Goal: Transaction & Acquisition: Purchase product/service

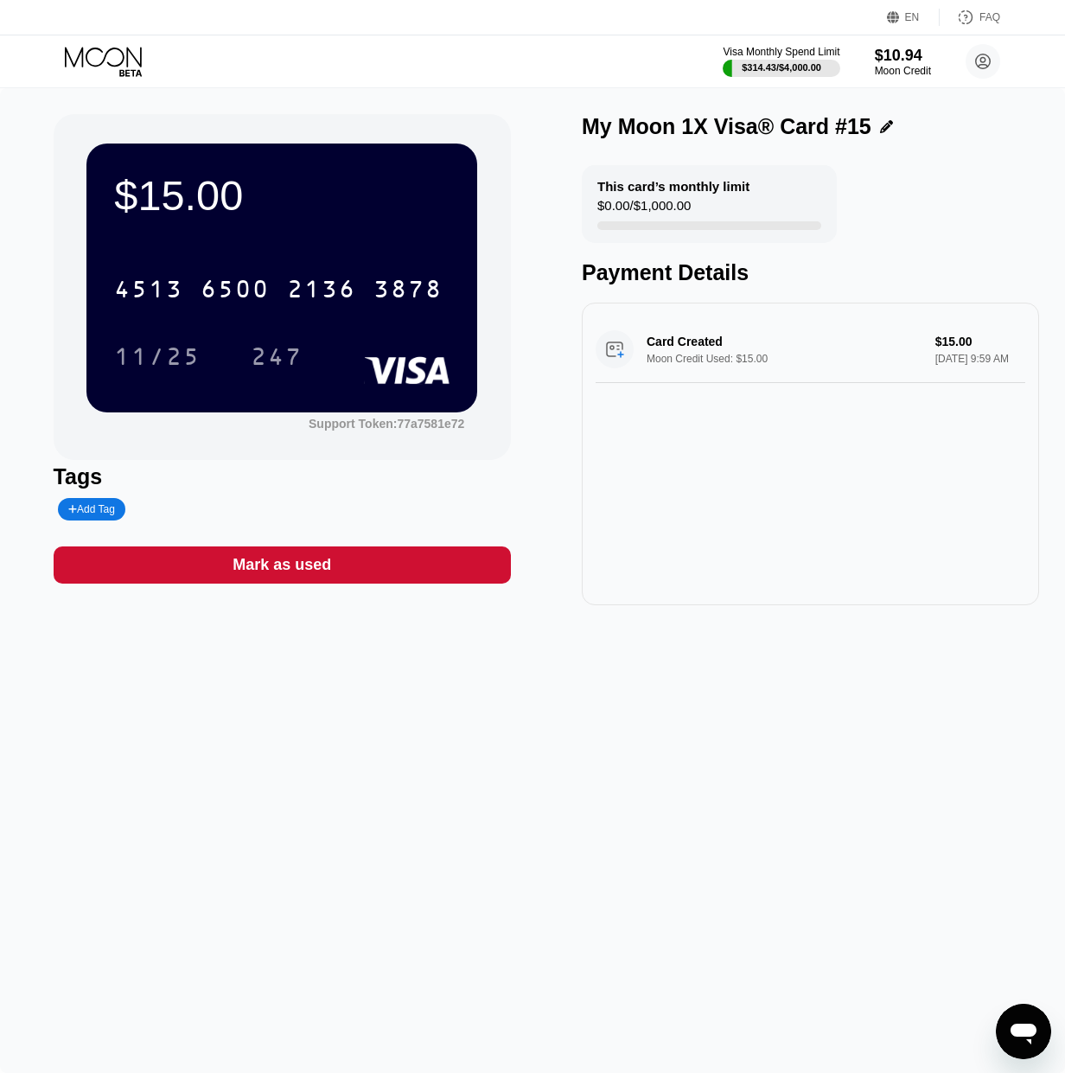
click at [99, 41] on div "Visa Monthly Spend Limit $314.43 / $4,000.00 $10.94 Moon Credit sdfsdf [EMAIL_A…" at bounding box center [532, 61] width 1065 height 52
click at [104, 67] on icon at bounding box center [105, 62] width 80 height 30
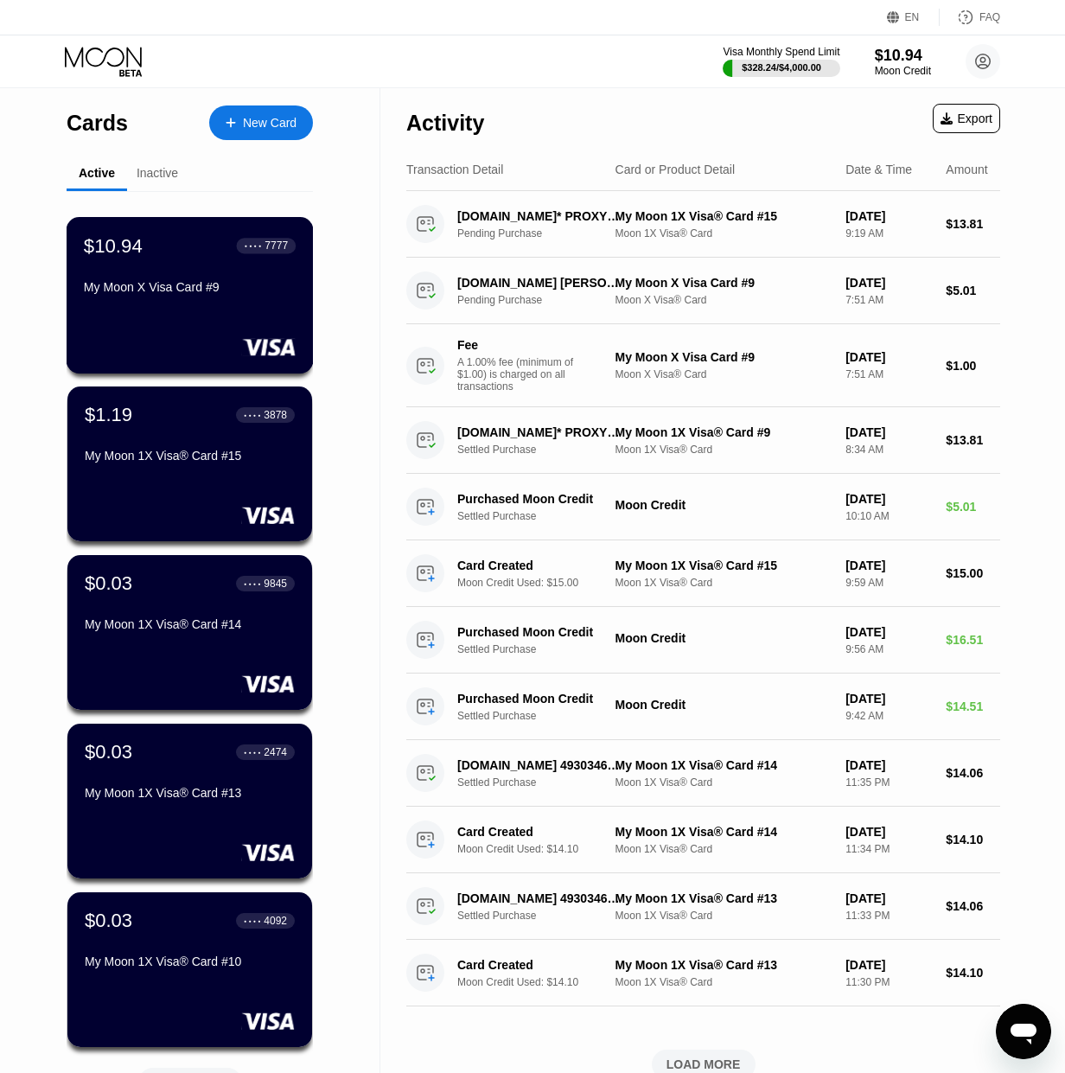
click at [221, 346] on div at bounding box center [190, 346] width 212 height 17
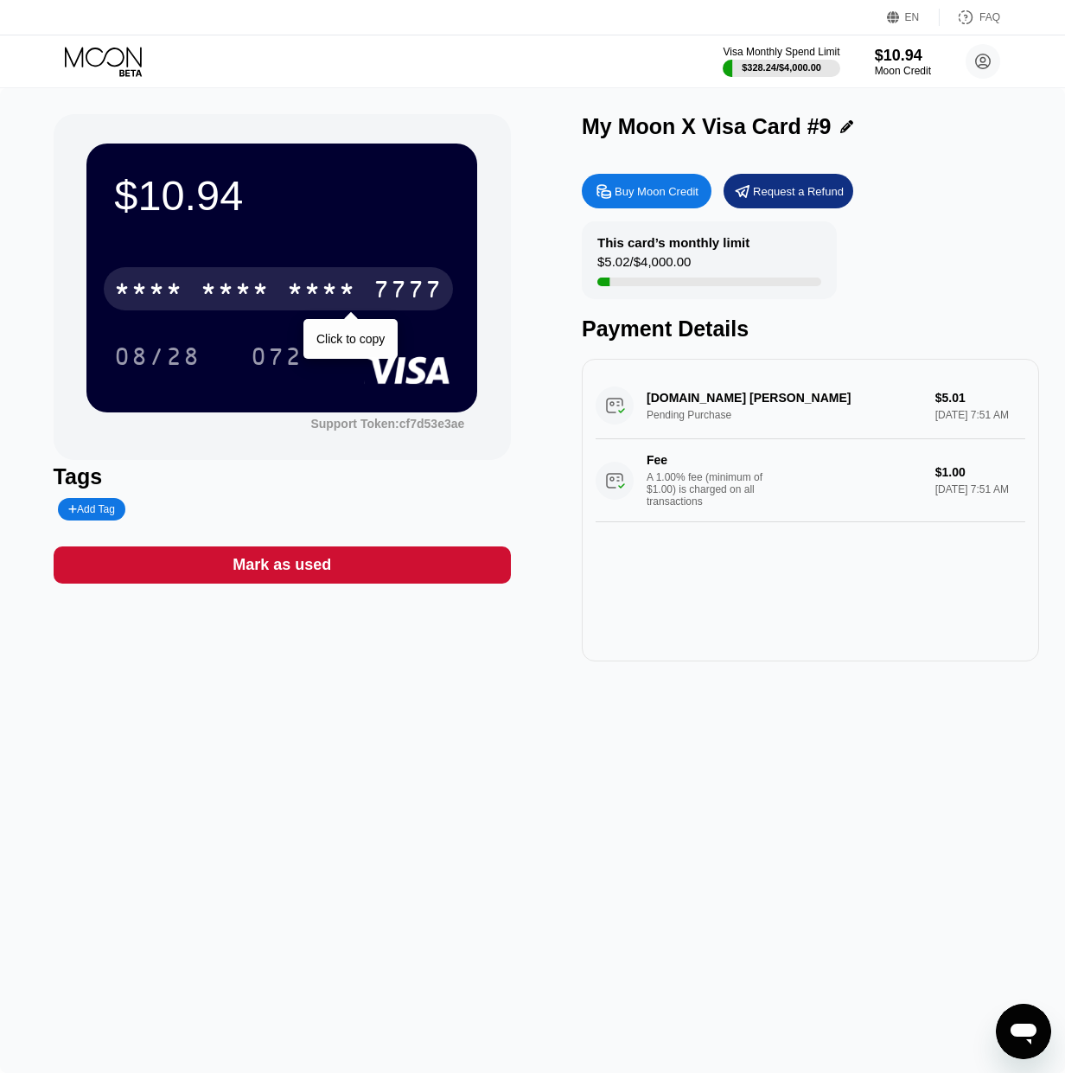
click at [416, 286] on div "7777" at bounding box center [407, 291] width 69 height 28
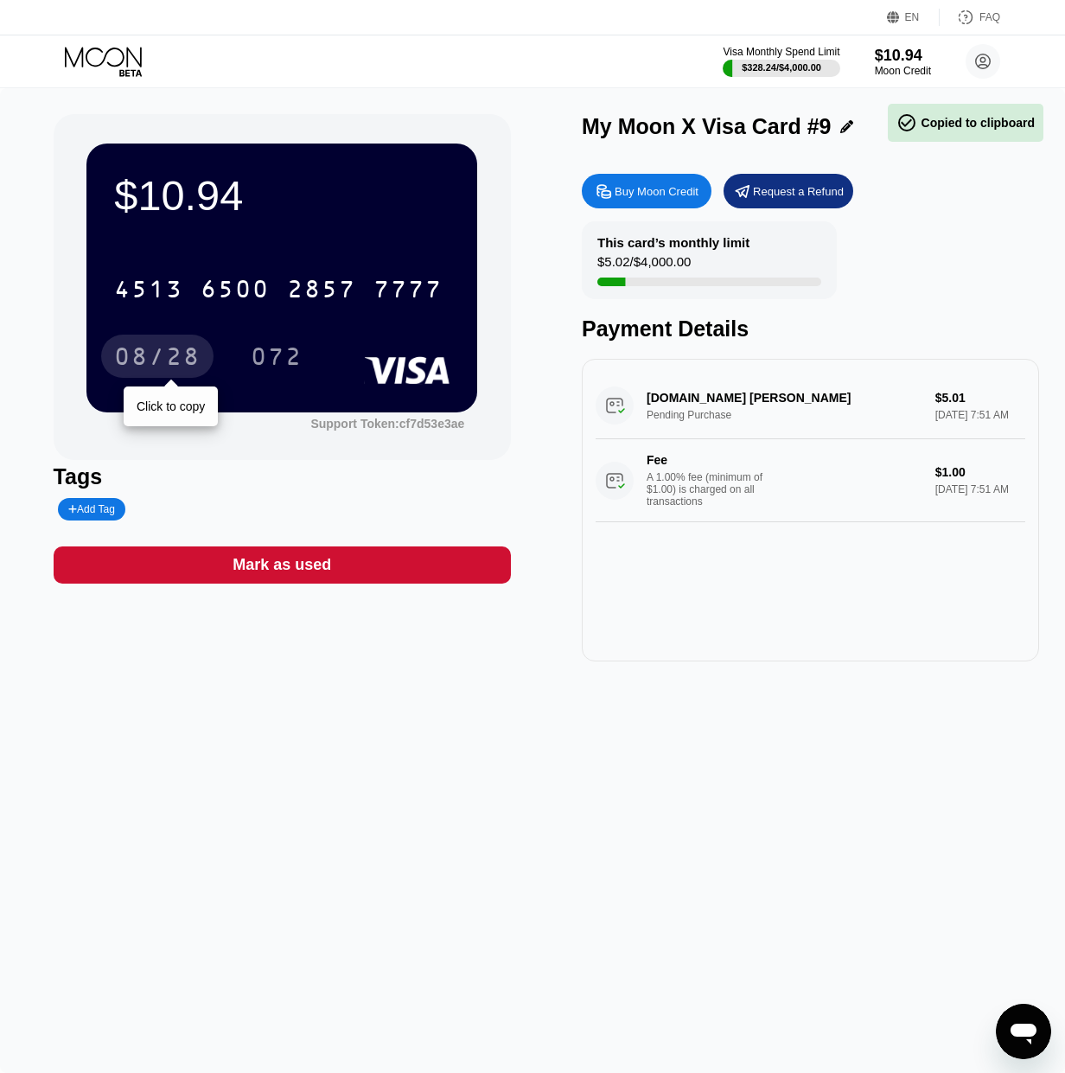
click at [138, 355] on div "08/28" at bounding box center [157, 359] width 86 height 28
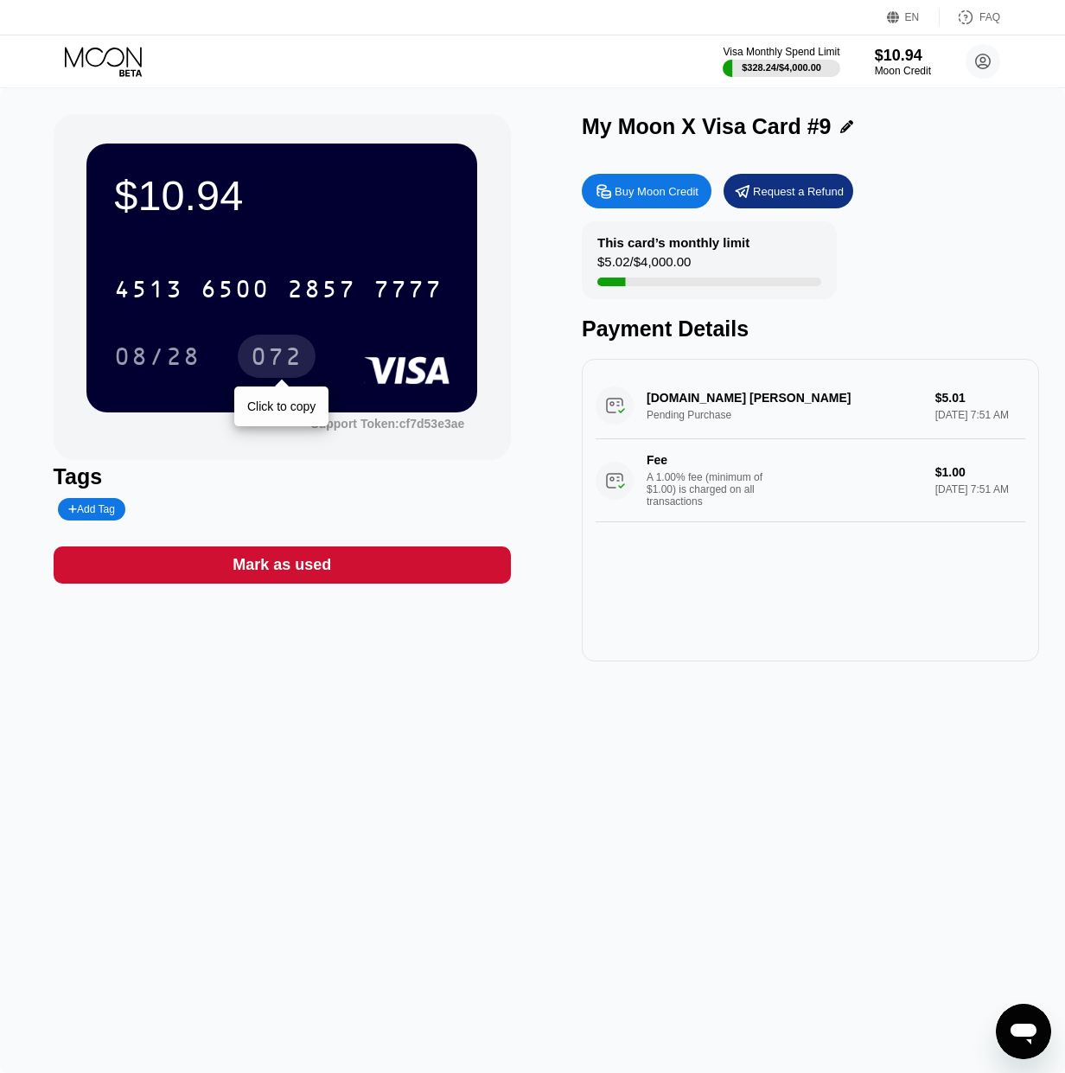
click at [290, 352] on div "072" at bounding box center [277, 359] width 52 height 28
click at [989, 60] on circle at bounding box center [983, 61] width 35 height 35
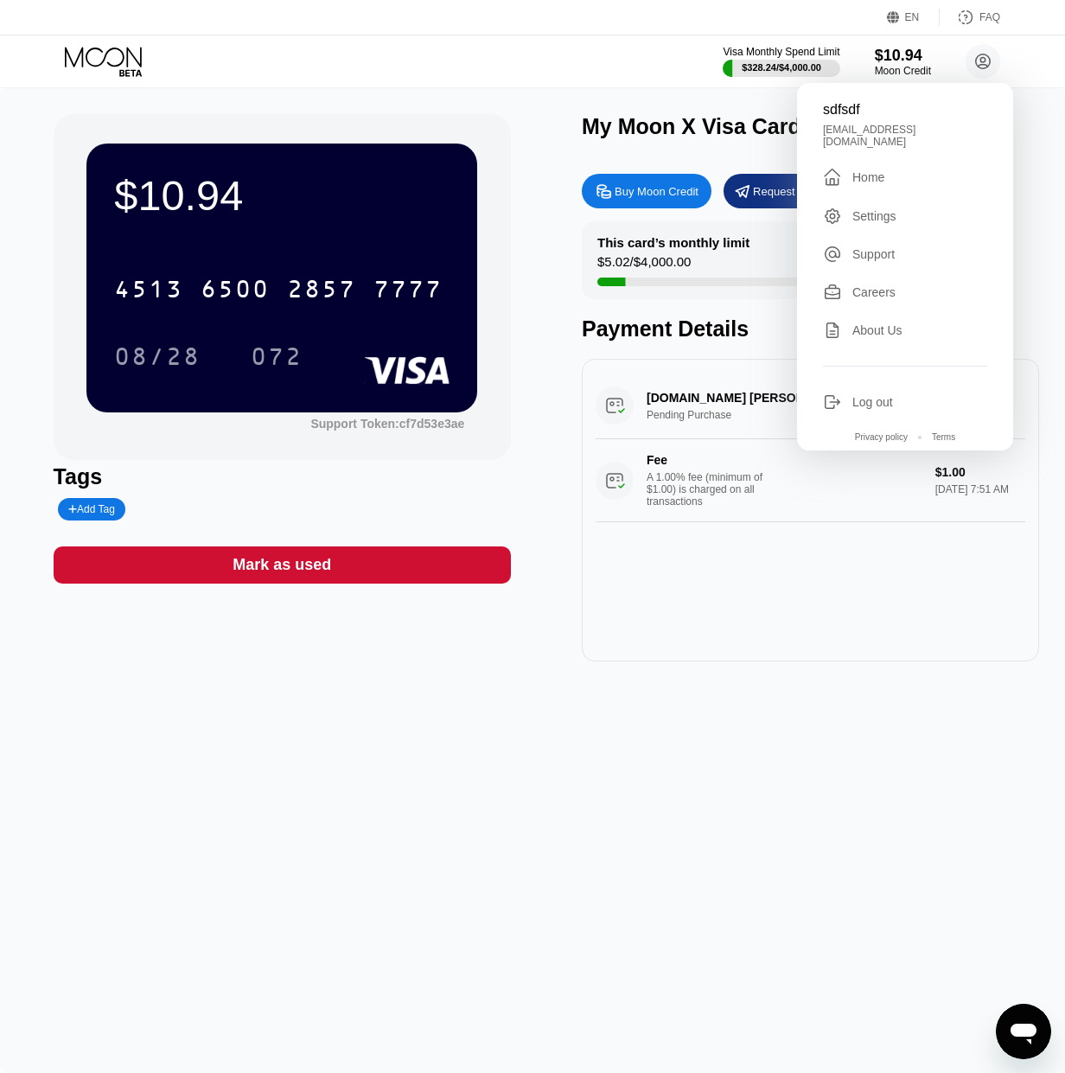
click at [855, 111] on div "sdfsdf" at bounding box center [905, 110] width 164 height 16
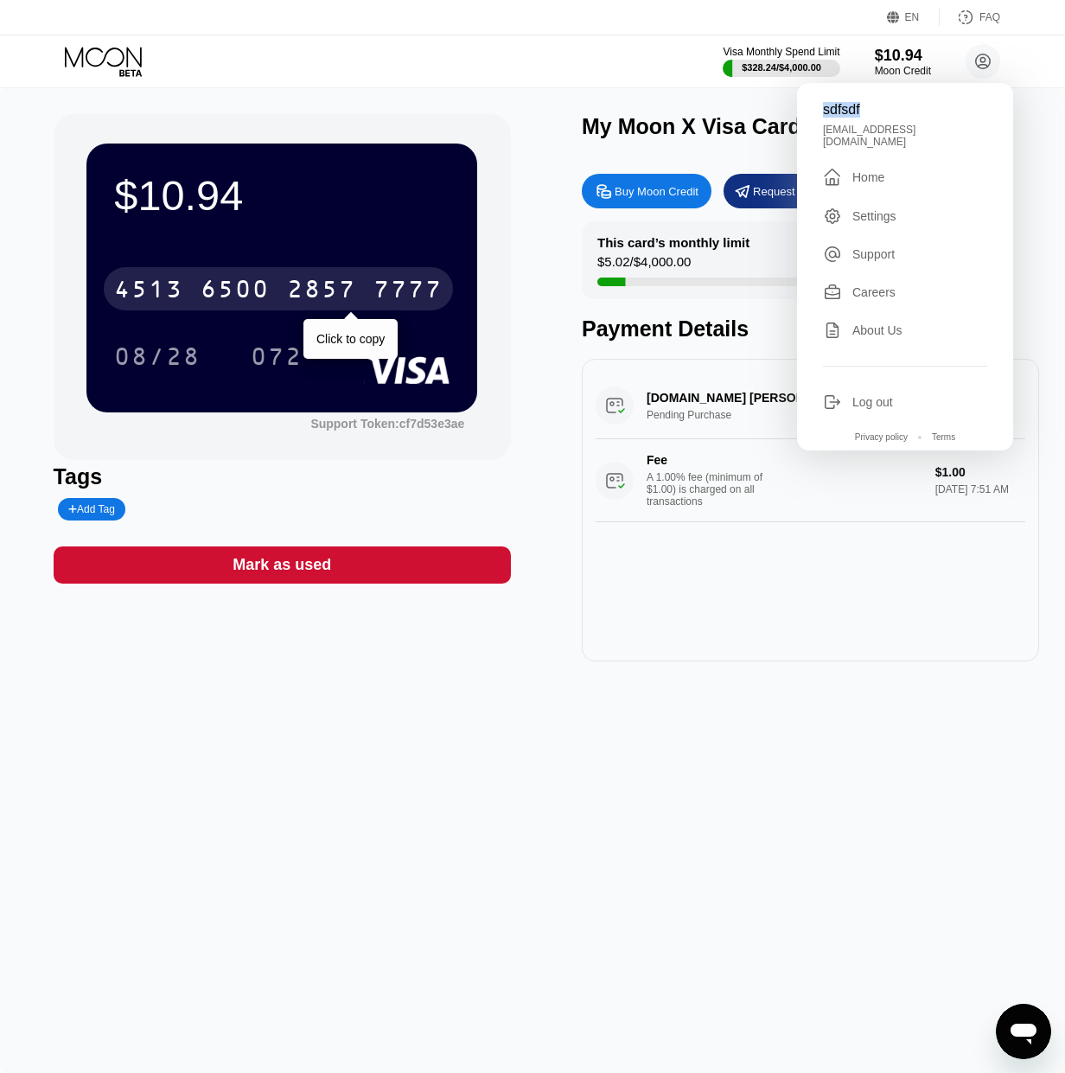
copy div "sdfsdf"
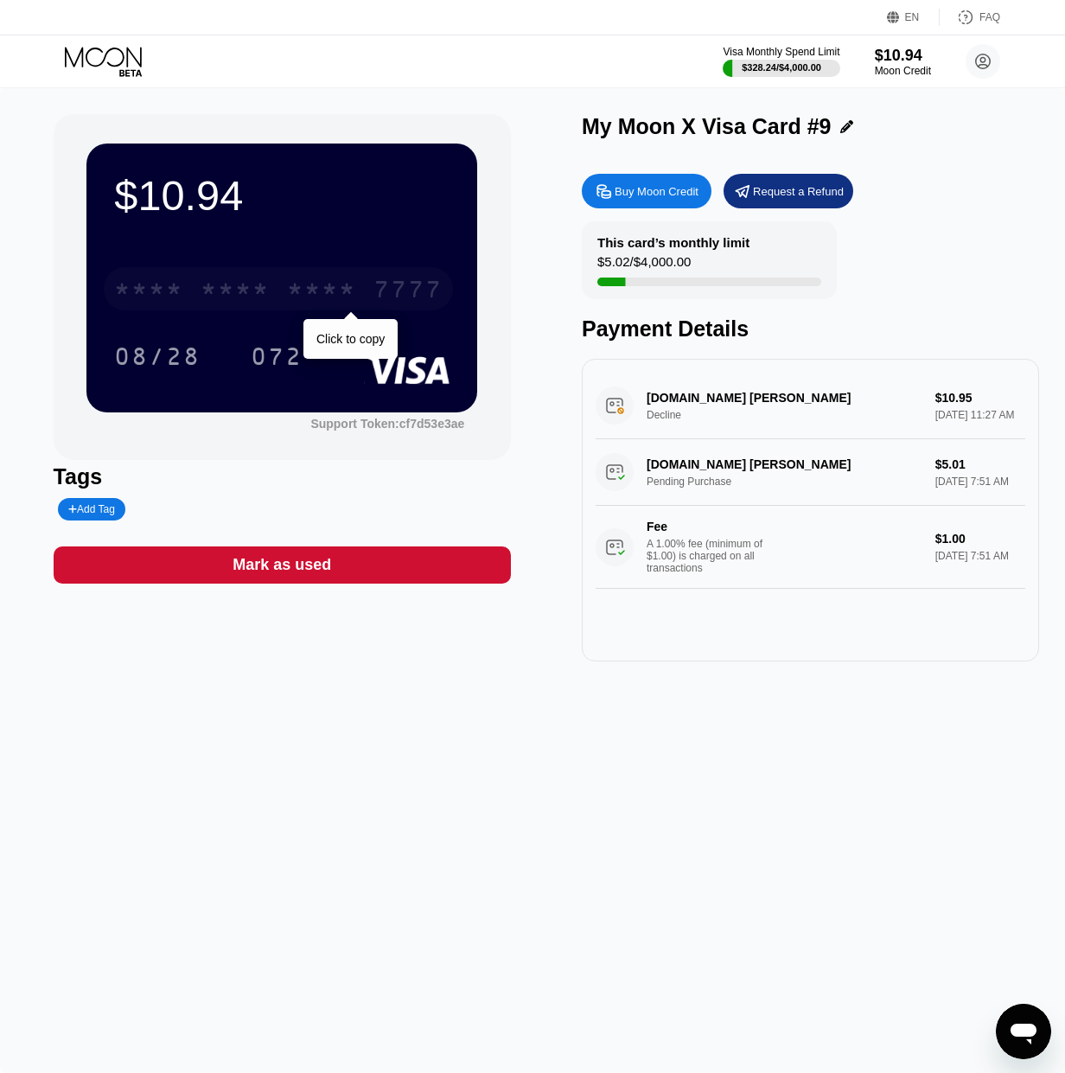
click at [252, 297] on div "* * * *" at bounding box center [235, 291] width 69 height 28
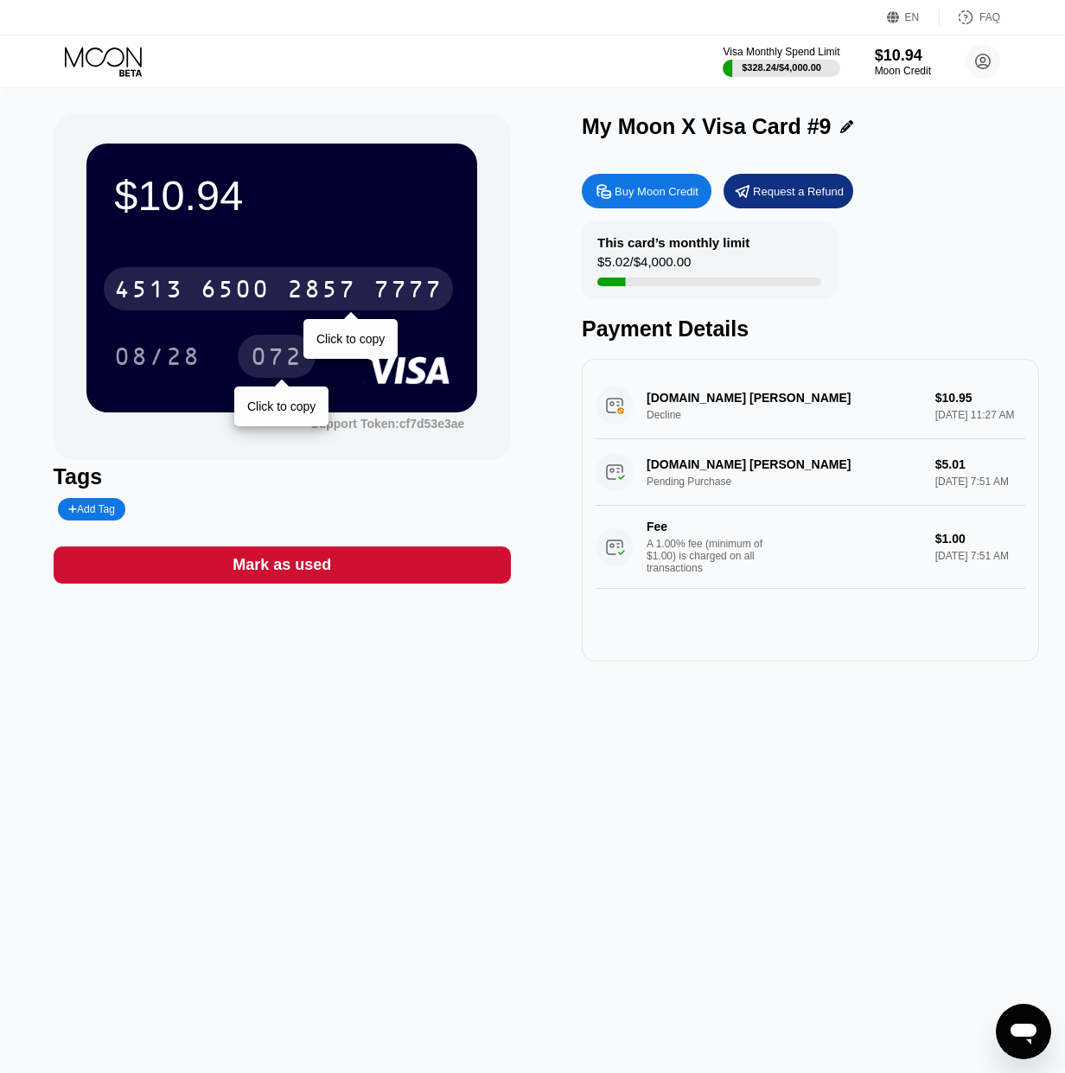
drag, startPoint x: 267, startPoint y: 363, endPoint x: 245, endPoint y: 369, distance: 23.3
click at [267, 361] on div "072" at bounding box center [277, 359] width 52 height 28
click at [686, 781] on div "$10.94 4513 6500 2857 7777 Click to copy 08/28 072 Support Token: cf7d53e3ae Ta…" at bounding box center [532, 580] width 1065 height 985
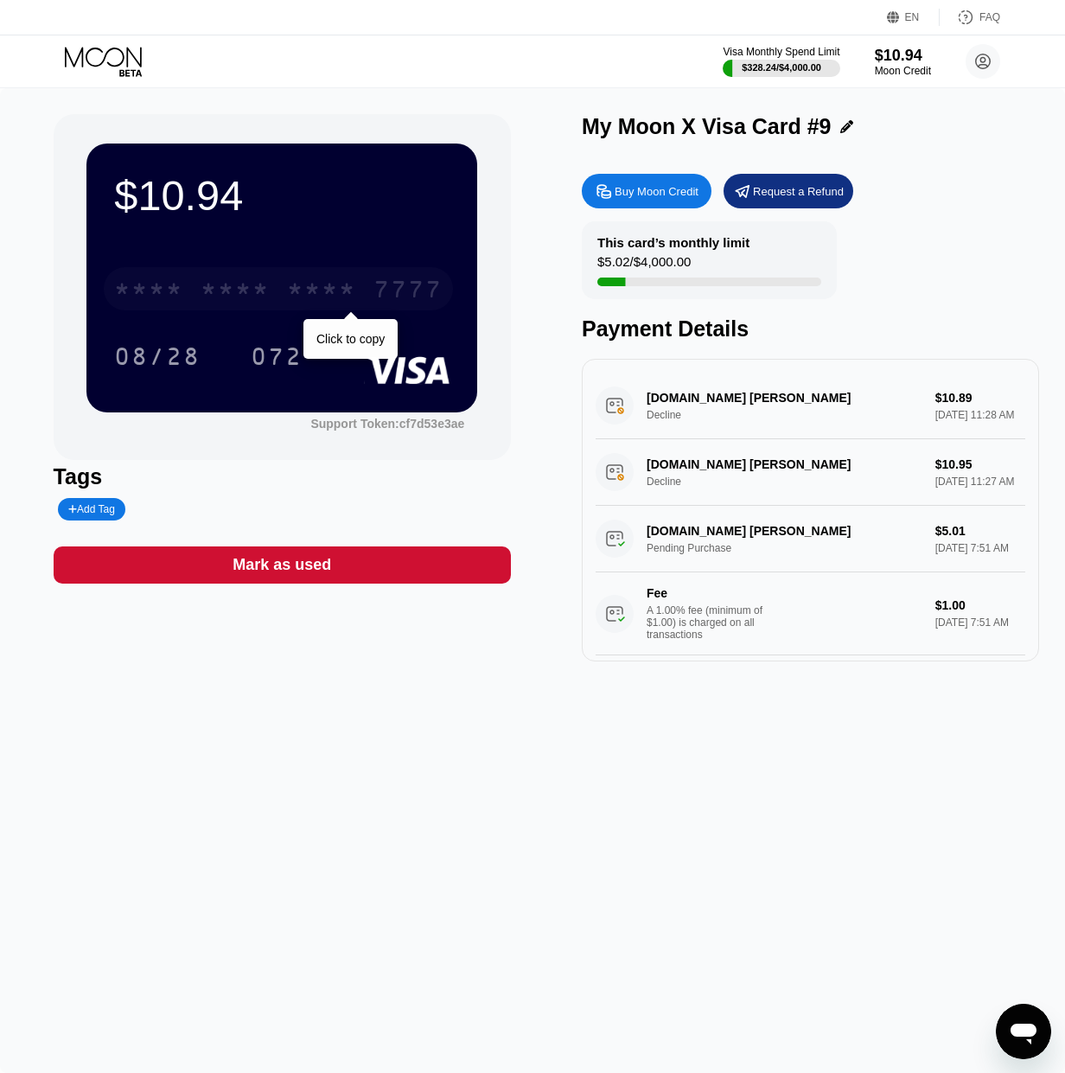
click at [311, 295] on div "* * * *" at bounding box center [321, 291] width 69 height 28
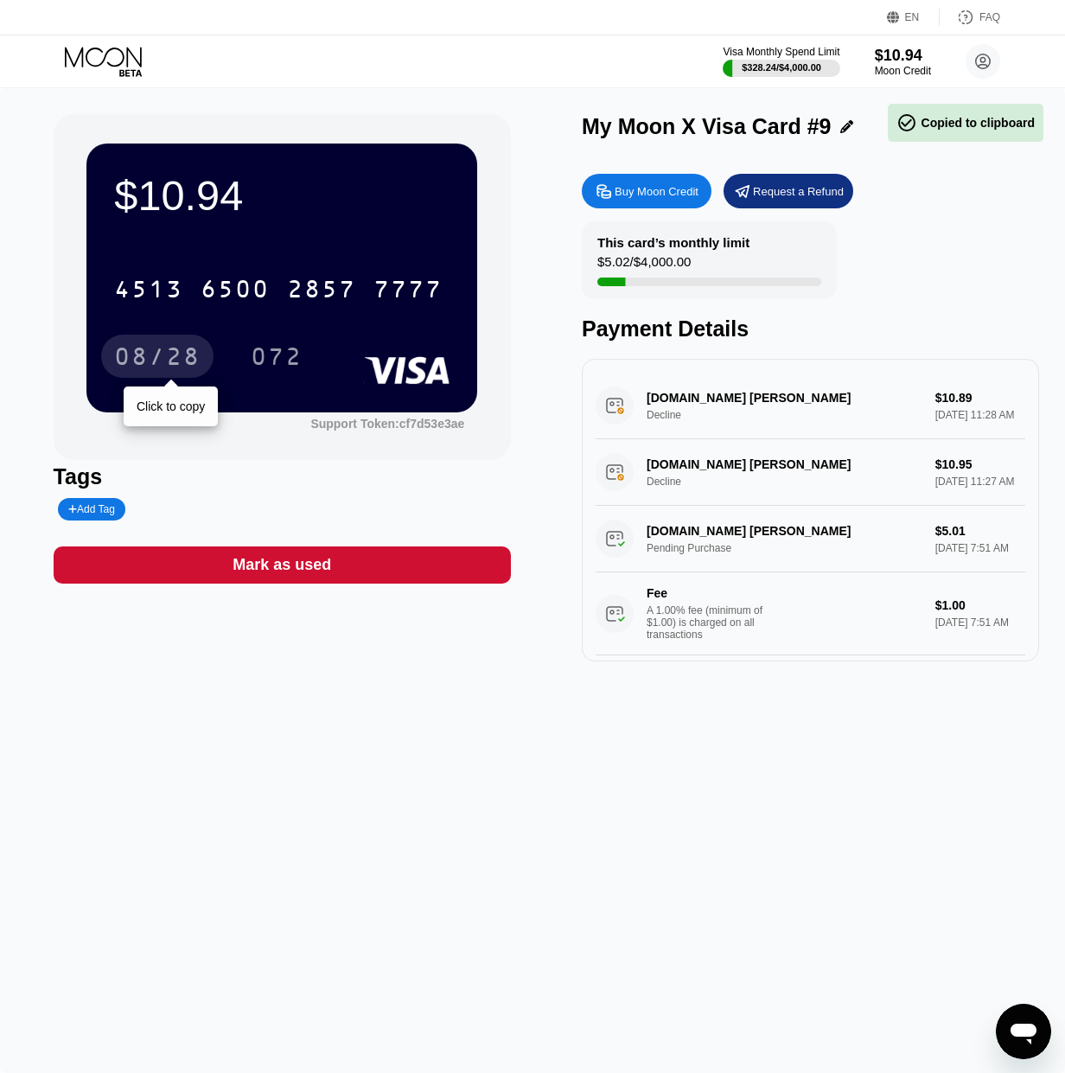
click at [145, 360] on div "08/28" at bounding box center [157, 359] width 86 height 28
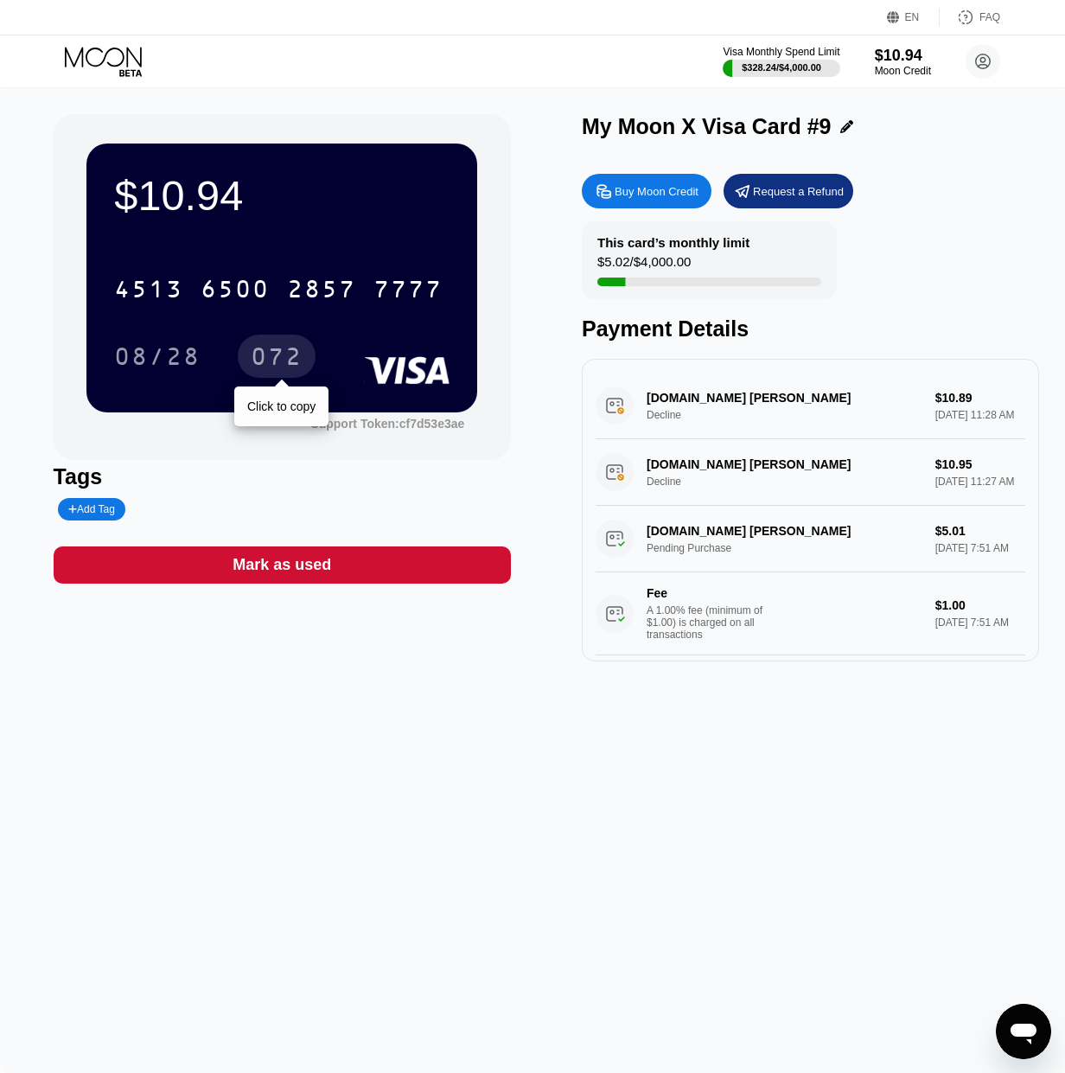
click at [287, 359] on div "072" at bounding box center [277, 359] width 52 height 28
click at [974, 69] on circle at bounding box center [983, 61] width 35 height 35
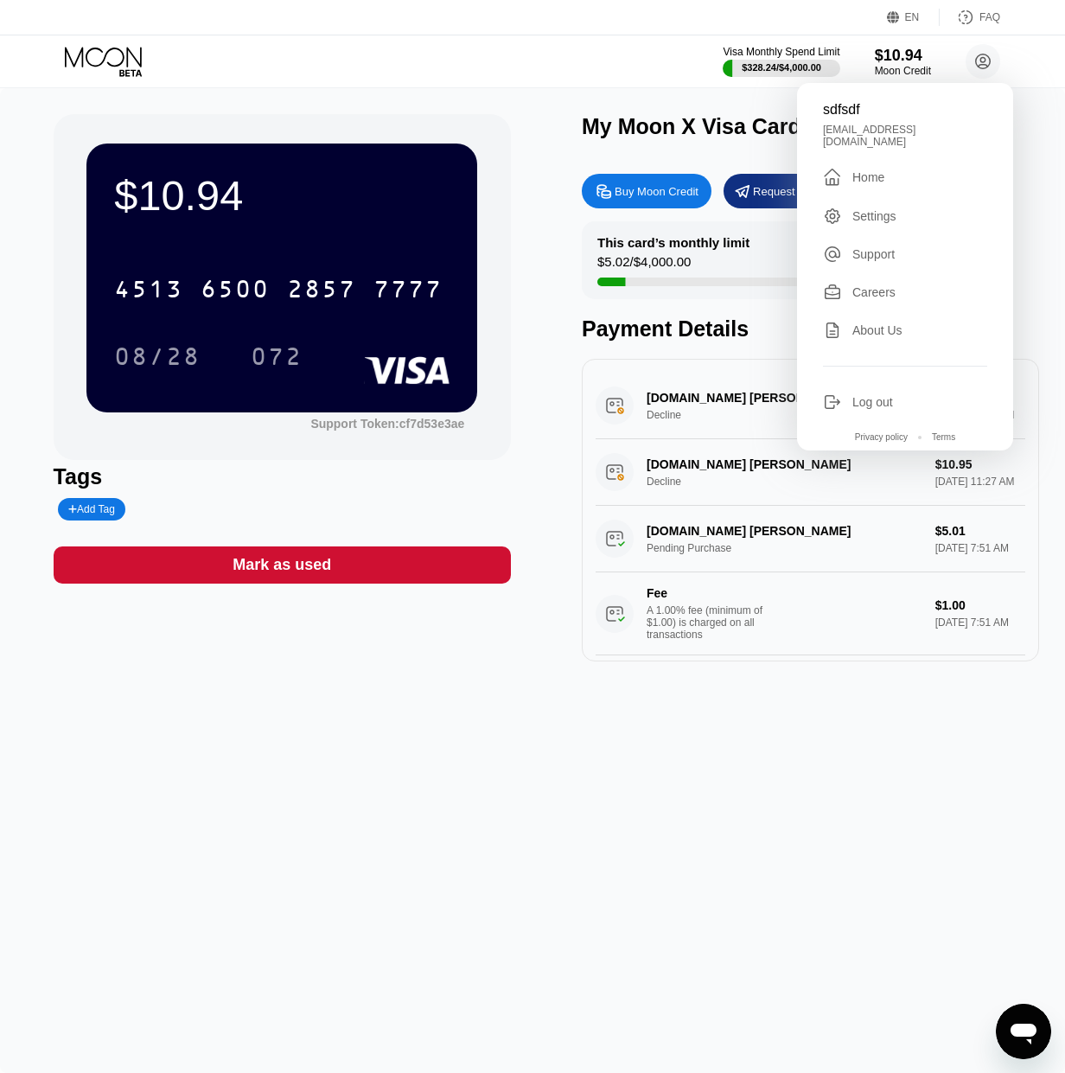
click at [851, 114] on div "sdfsdf" at bounding box center [905, 110] width 164 height 16
copy div "sdfsdf"
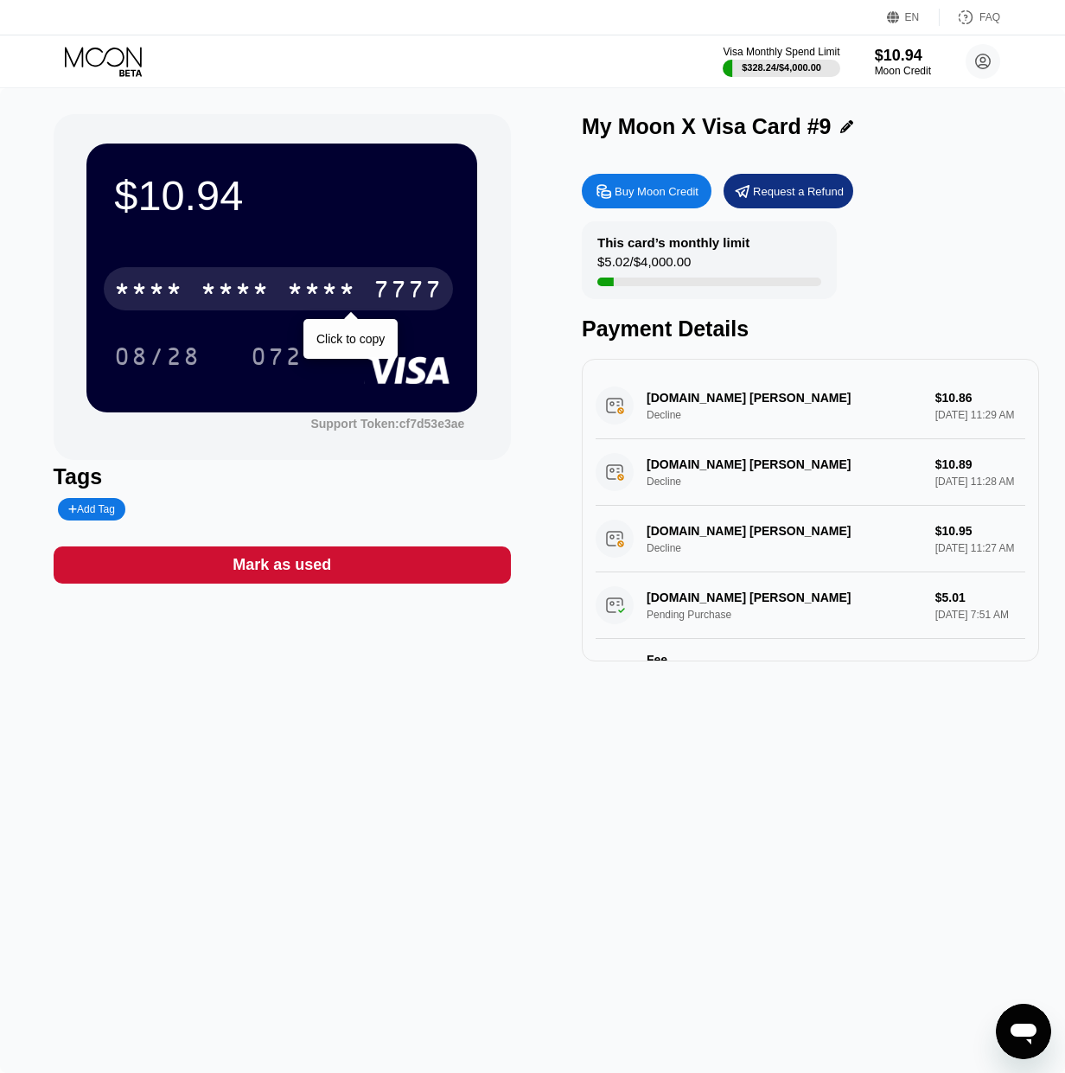
click at [246, 285] on div "* * * *" at bounding box center [235, 291] width 69 height 28
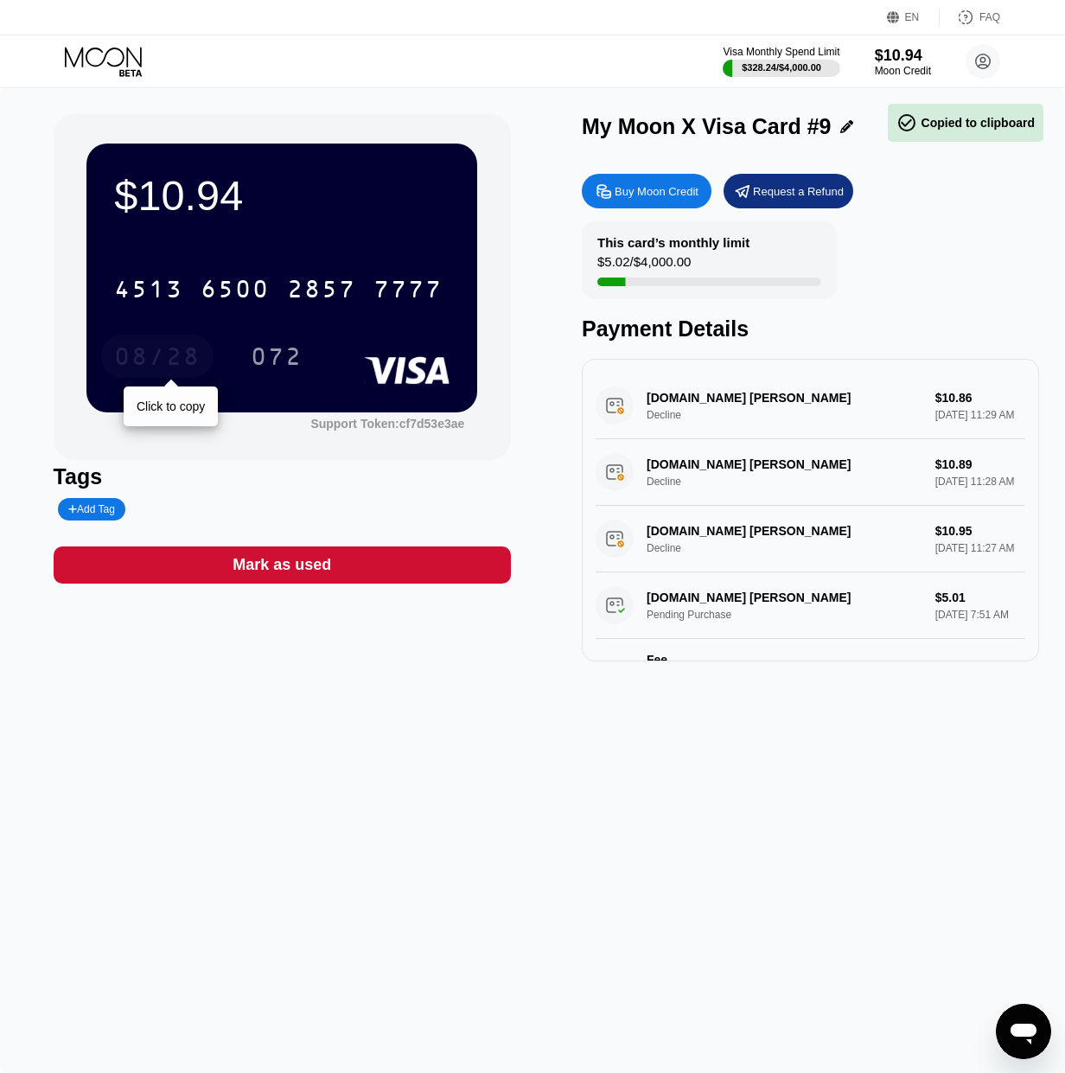
click at [172, 349] on div "08/28" at bounding box center [157, 359] width 86 height 28
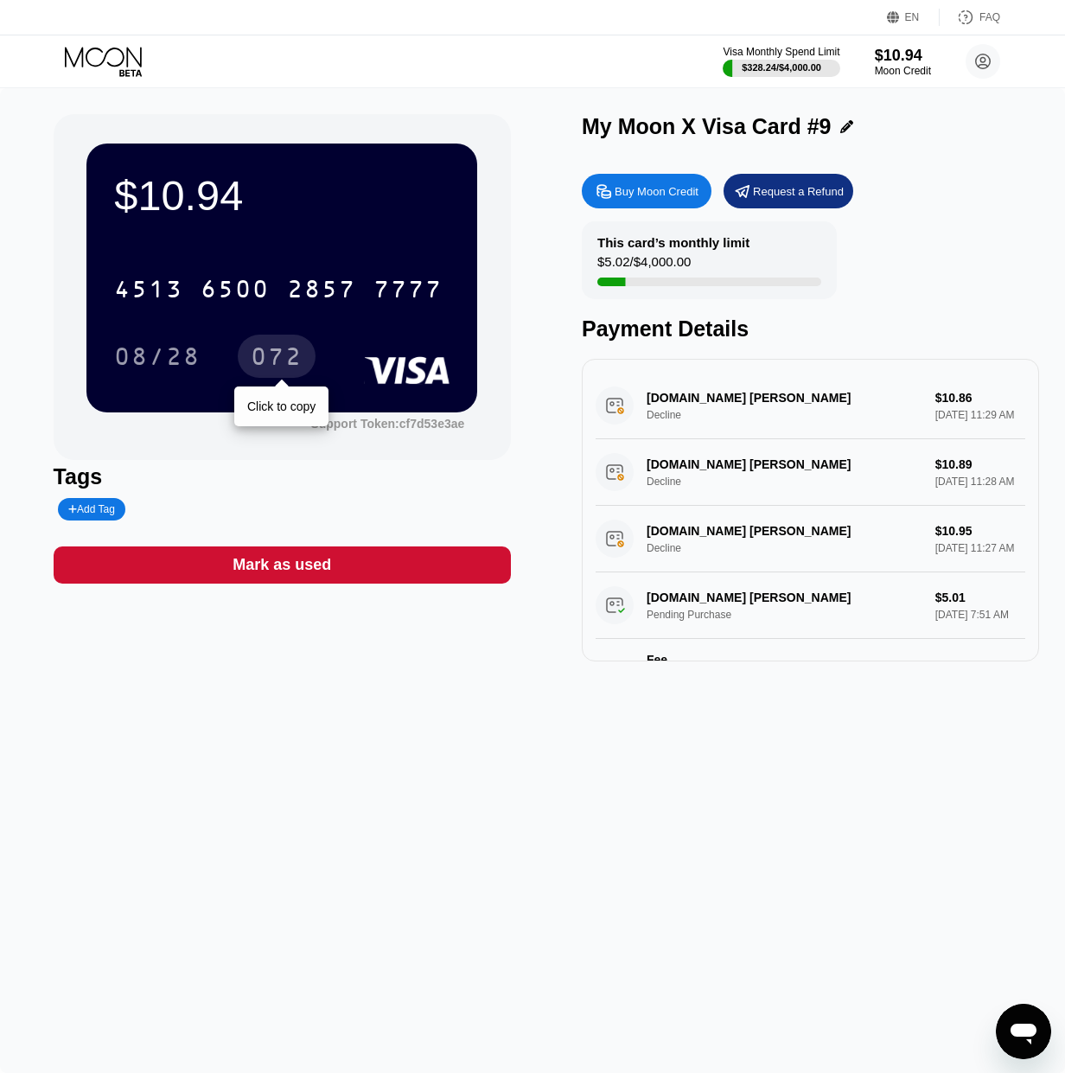
click at [301, 354] on div "072" at bounding box center [277, 359] width 52 height 28
click at [975, 57] on circle at bounding box center [983, 61] width 35 height 35
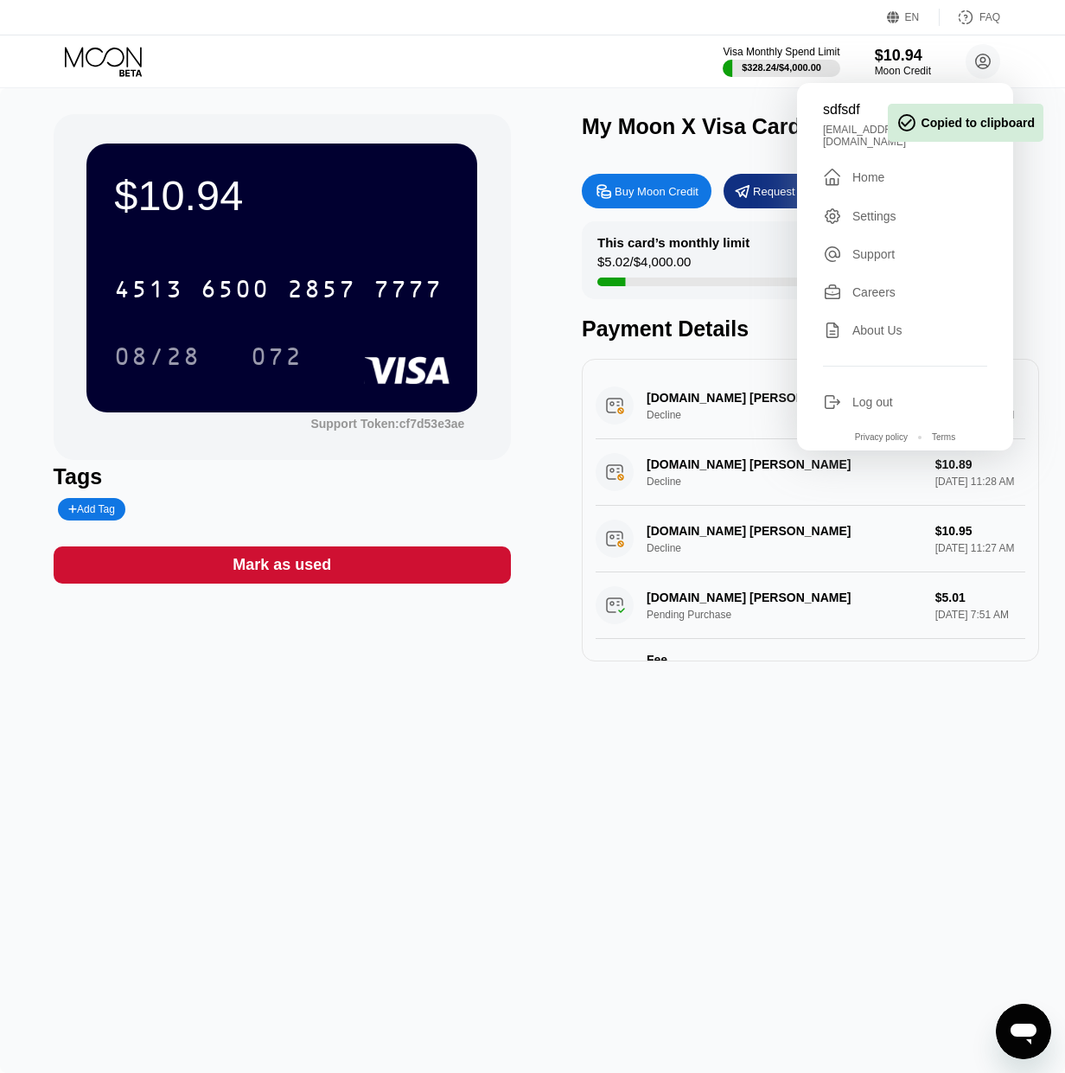
click at [846, 114] on div "sdfsdf" at bounding box center [905, 110] width 164 height 16
copy div "sdfsdf"
click at [124, 70] on icon at bounding box center [105, 62] width 80 height 30
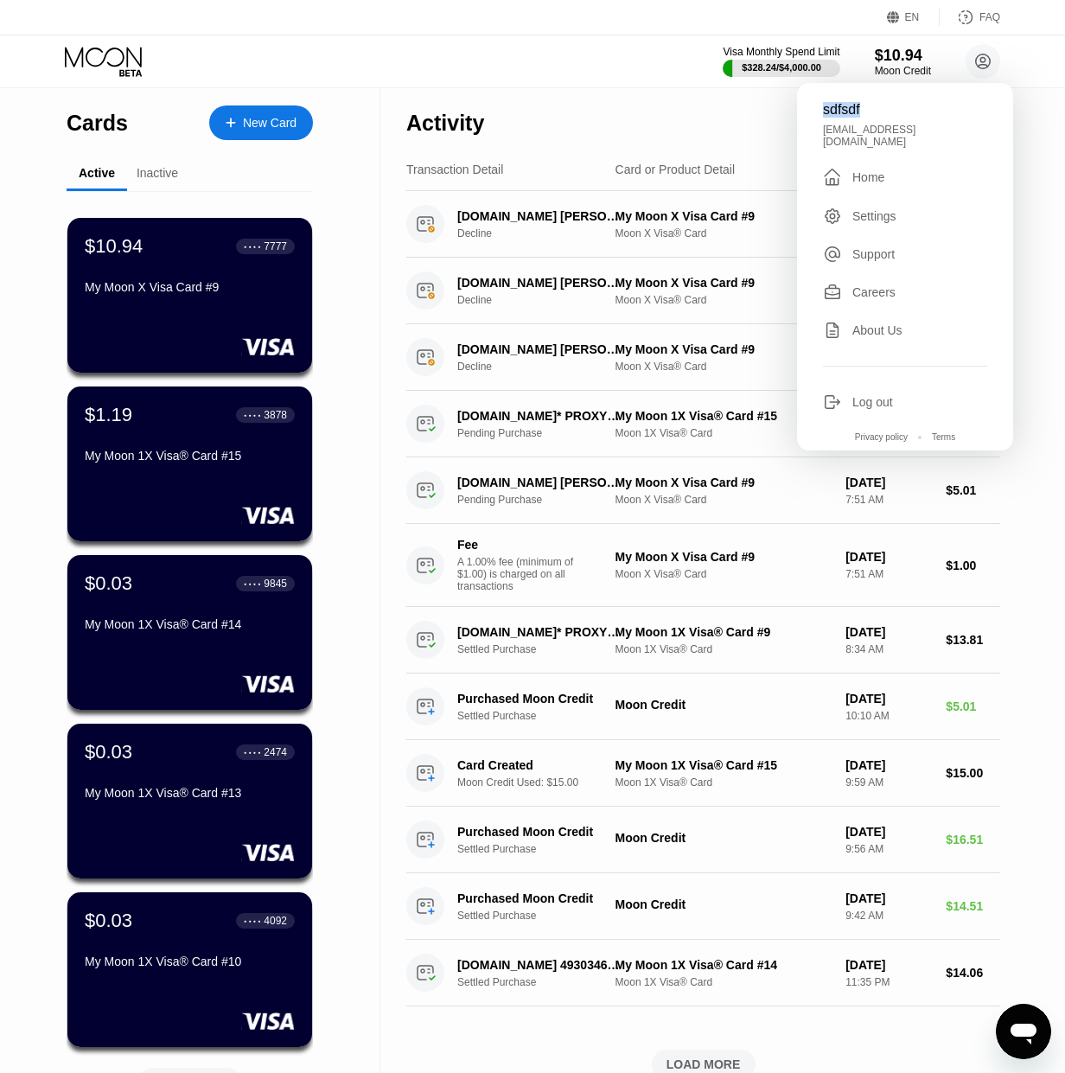
click at [176, 177] on div "Inactive" at bounding box center [157, 173] width 41 height 14
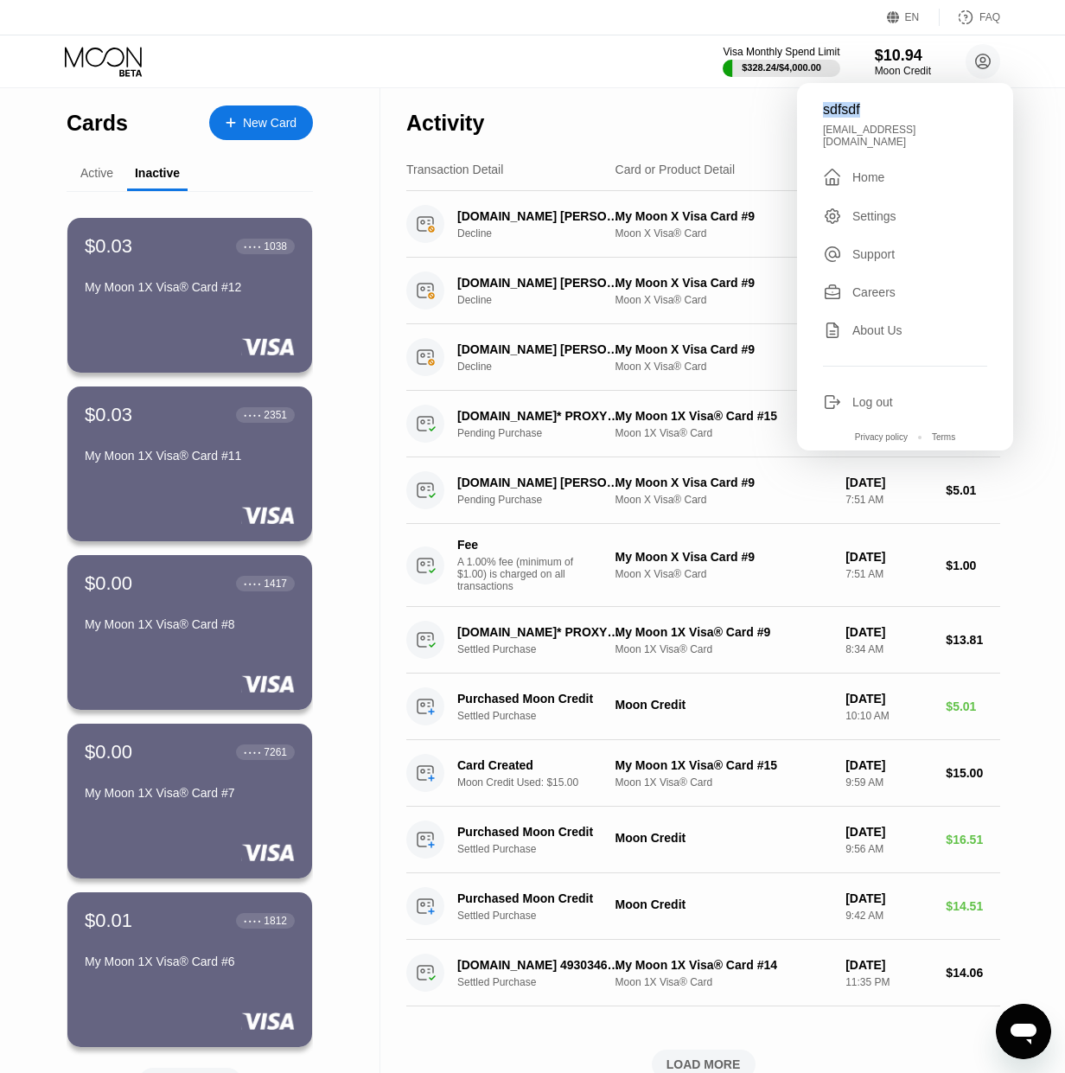
click at [110, 175] on div "Active" at bounding box center [96, 173] width 33 height 14
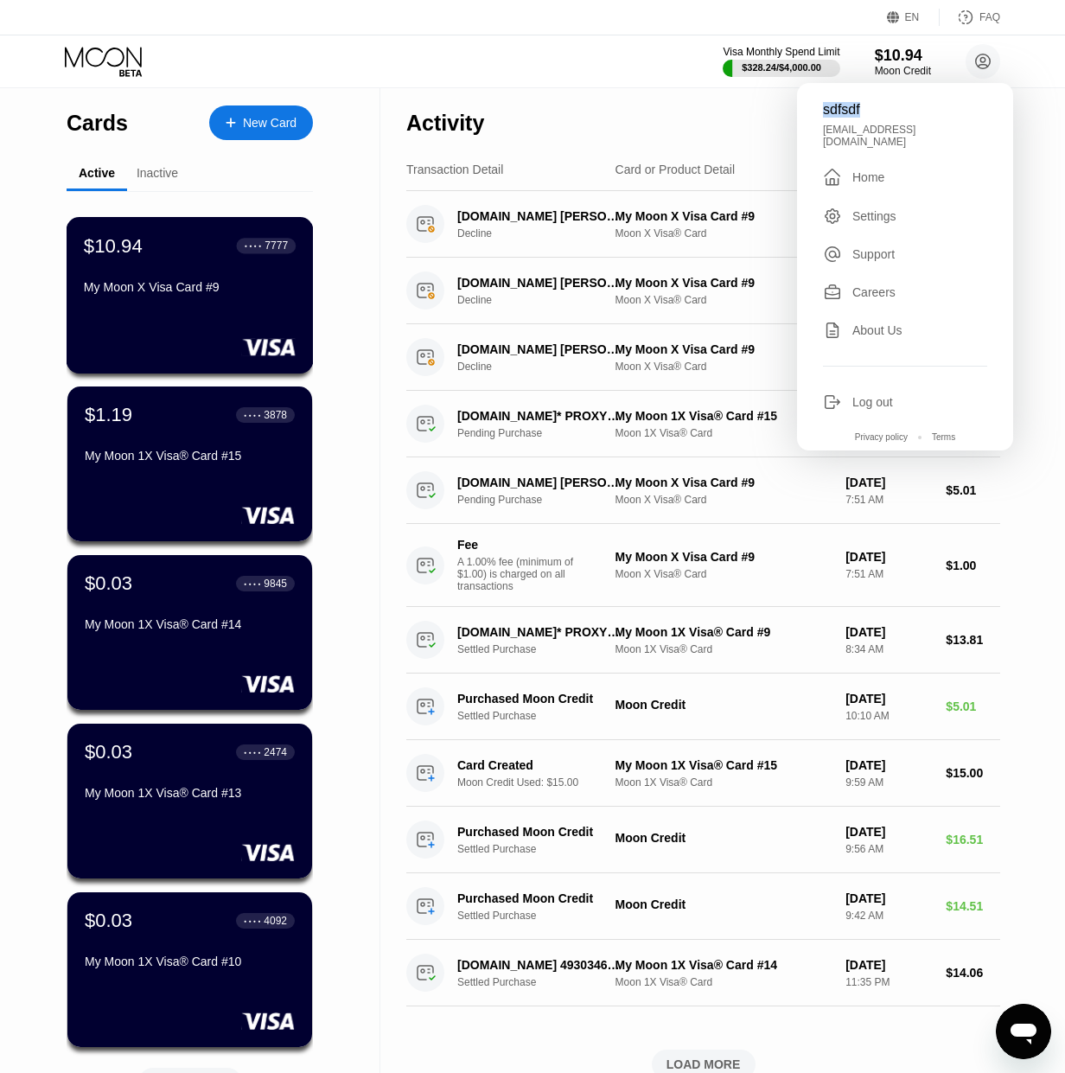
scroll to position [259, 0]
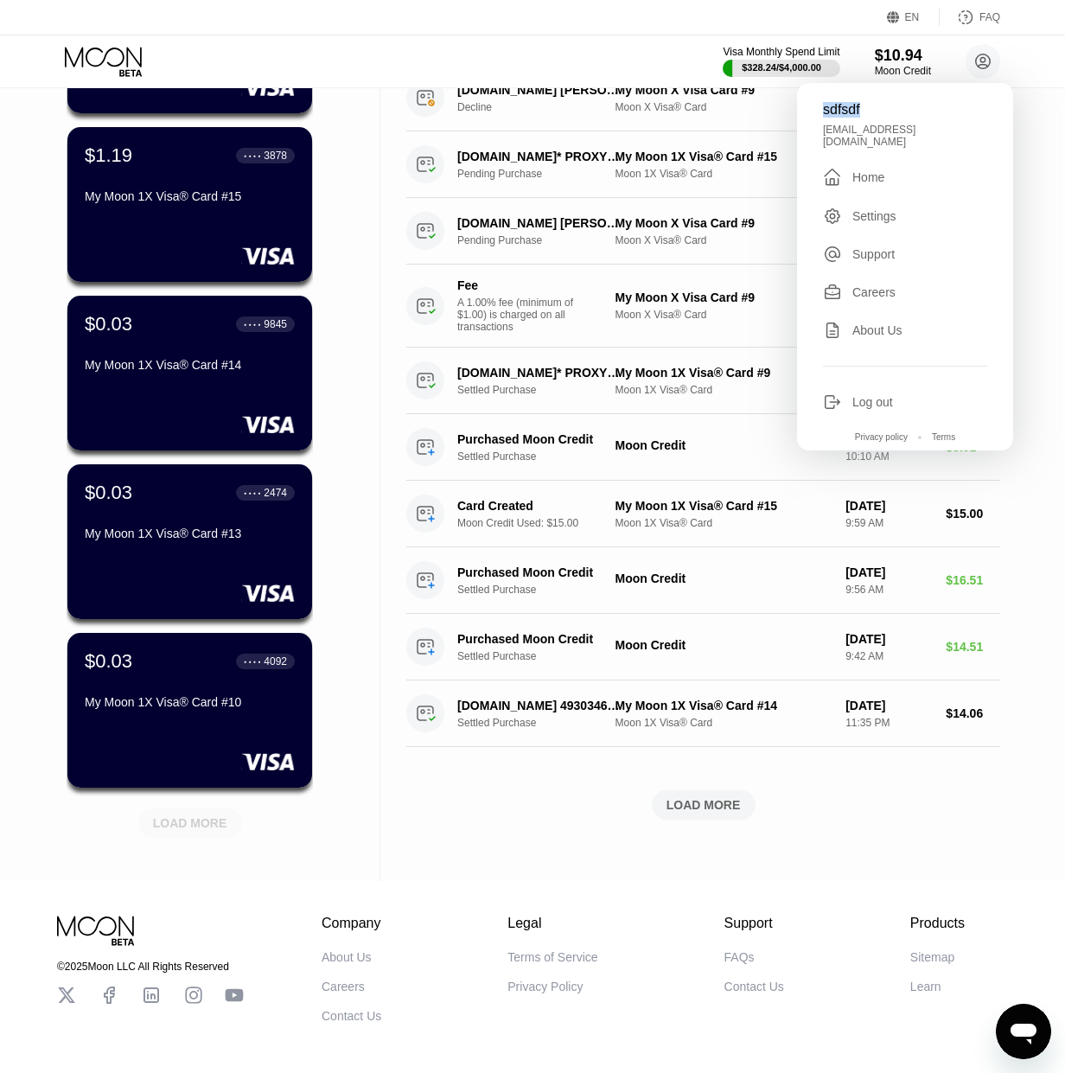
click at [199, 824] on div "LOAD MORE" at bounding box center [190, 823] width 74 height 16
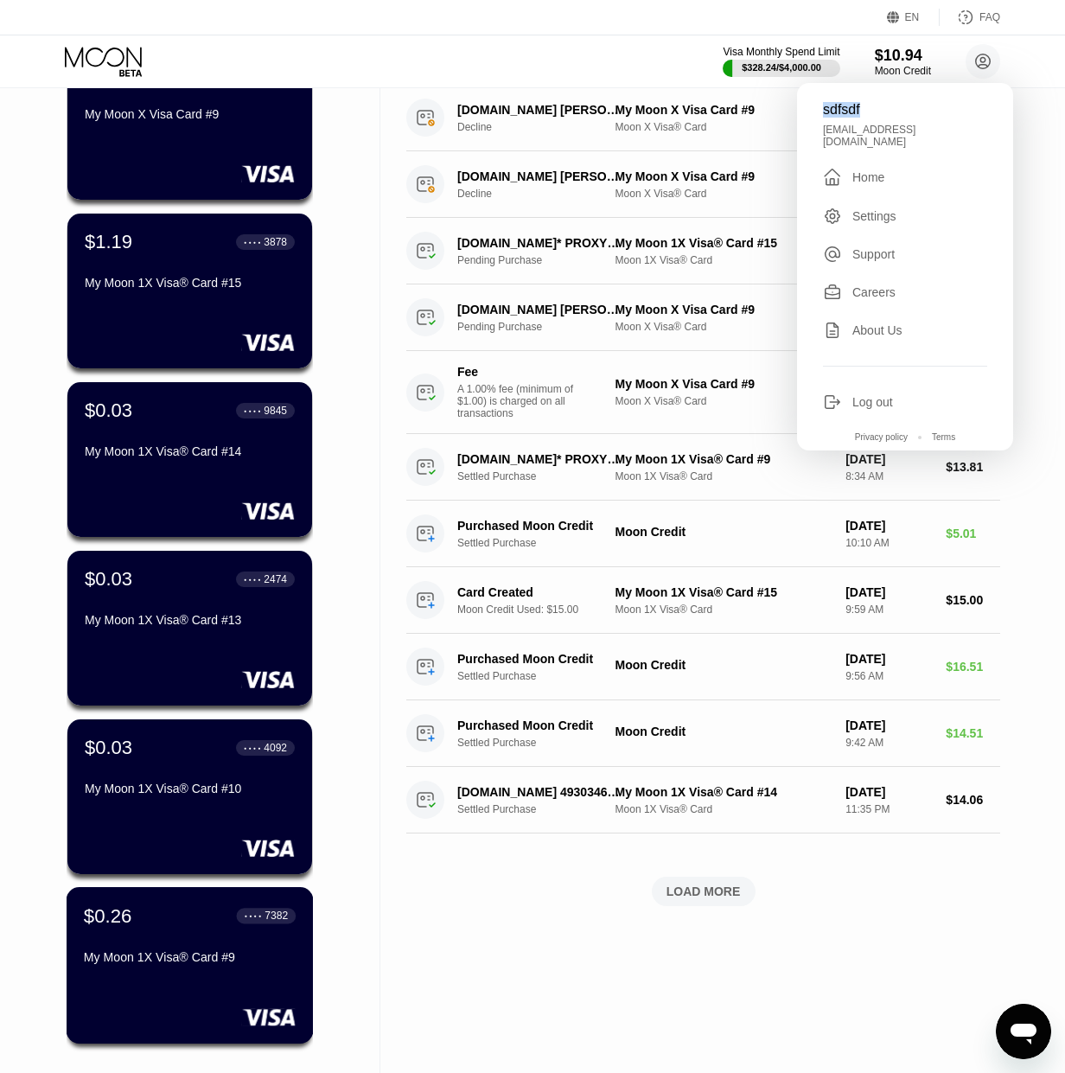
scroll to position [0, 0]
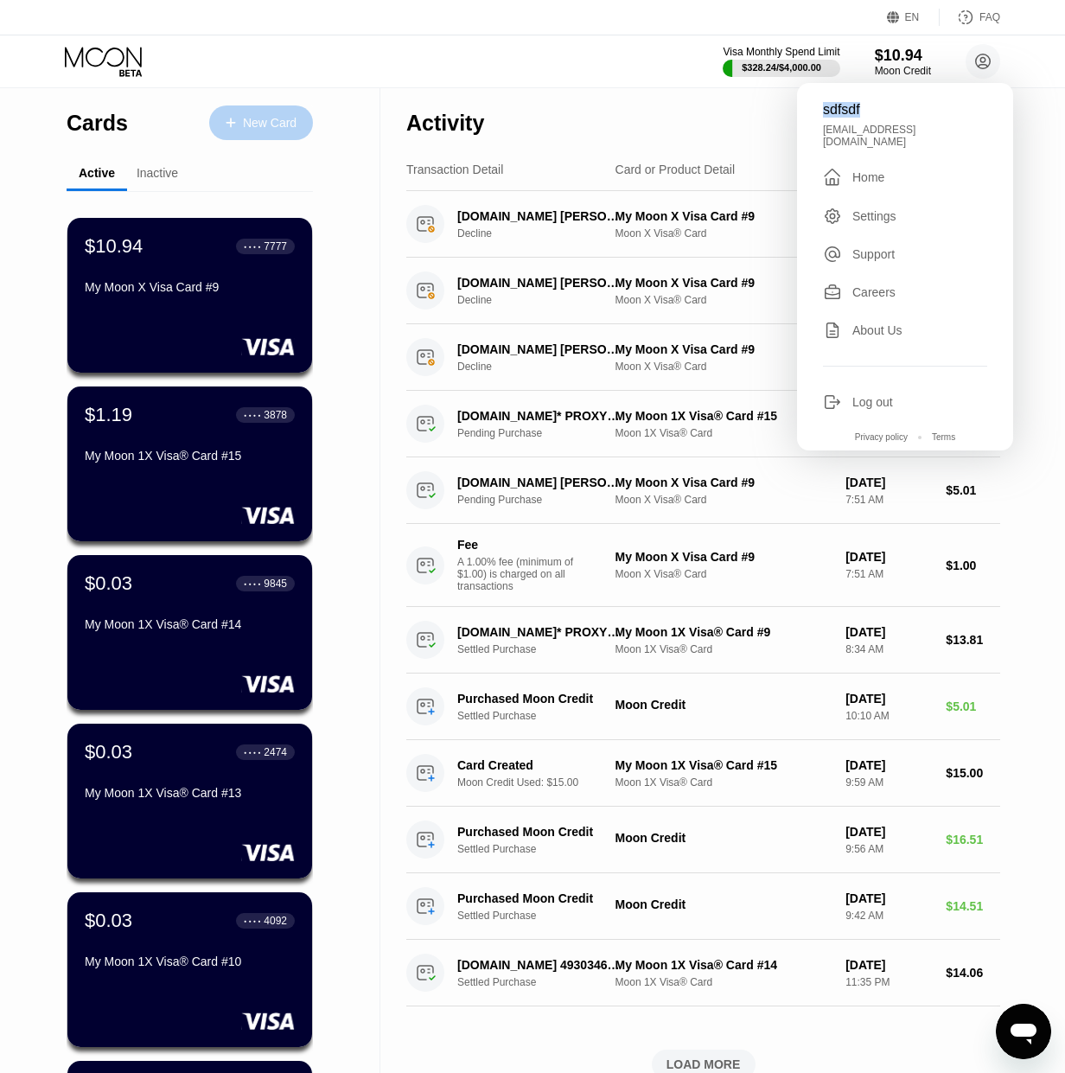
click at [243, 124] on div "New Card" at bounding box center [270, 123] width 54 height 15
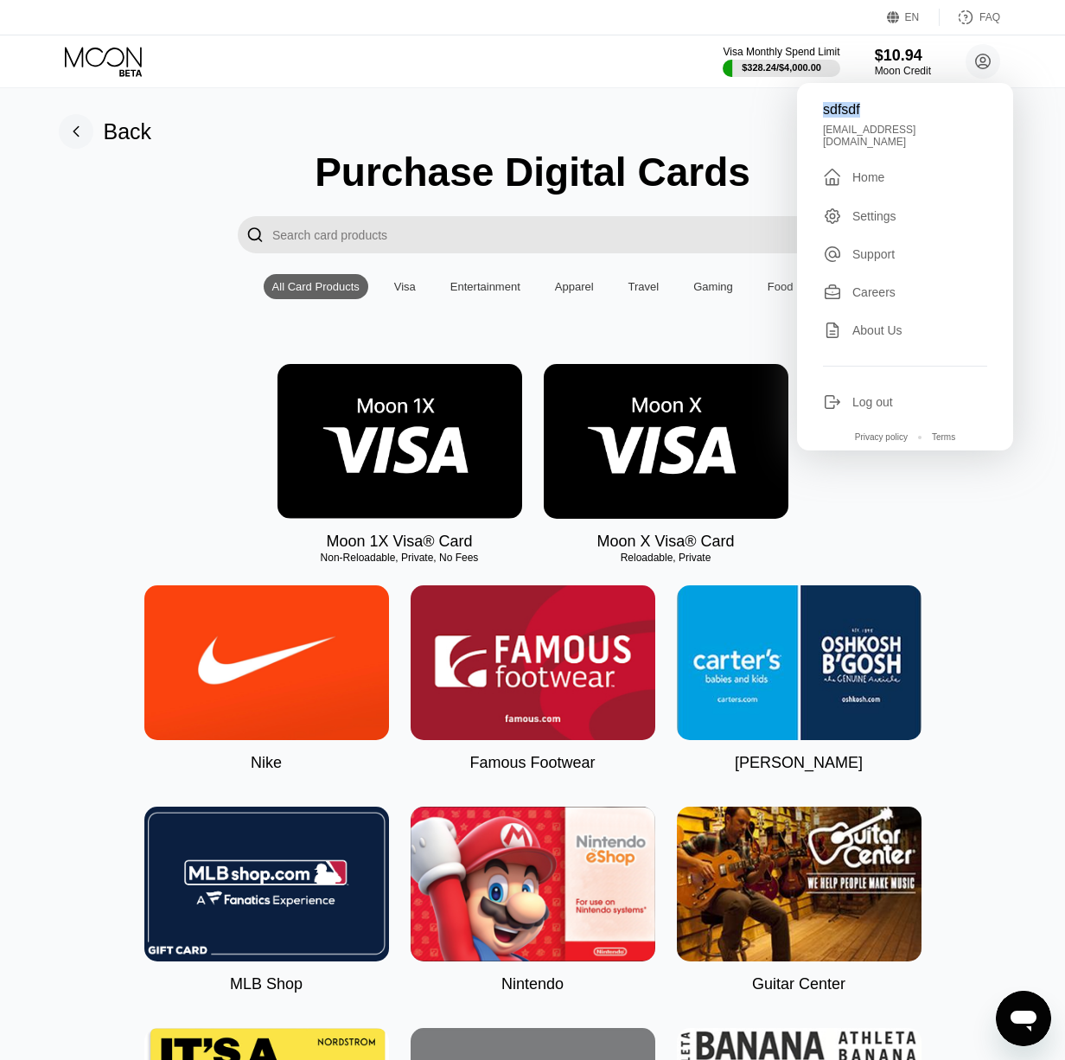
click at [564, 458] on img at bounding box center [666, 441] width 245 height 155
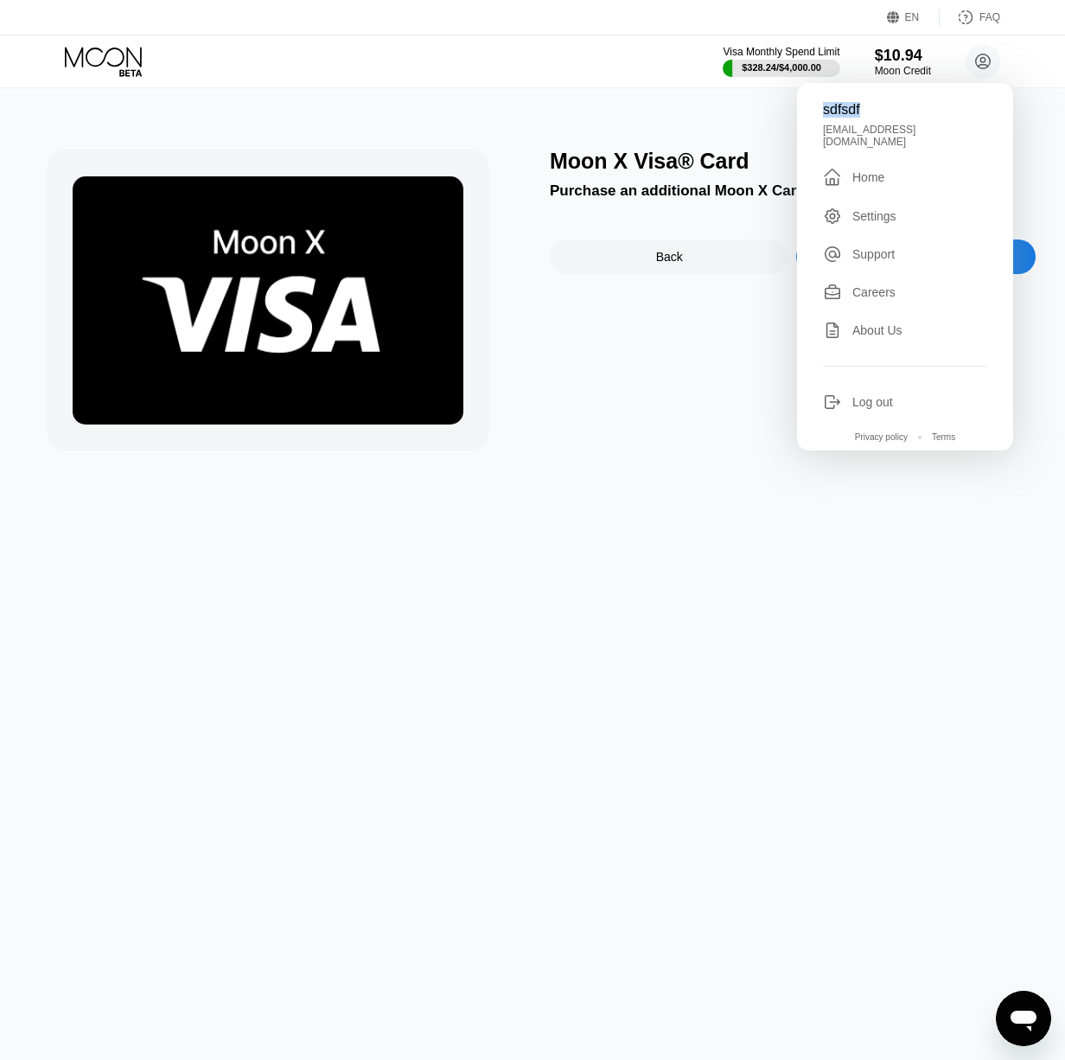
click at [1043, 150] on div "Moon X Visa® Card Purchase an additional Moon X Card for $2.99. Back Purchase C…" at bounding box center [533, 574] width 1078 height 972
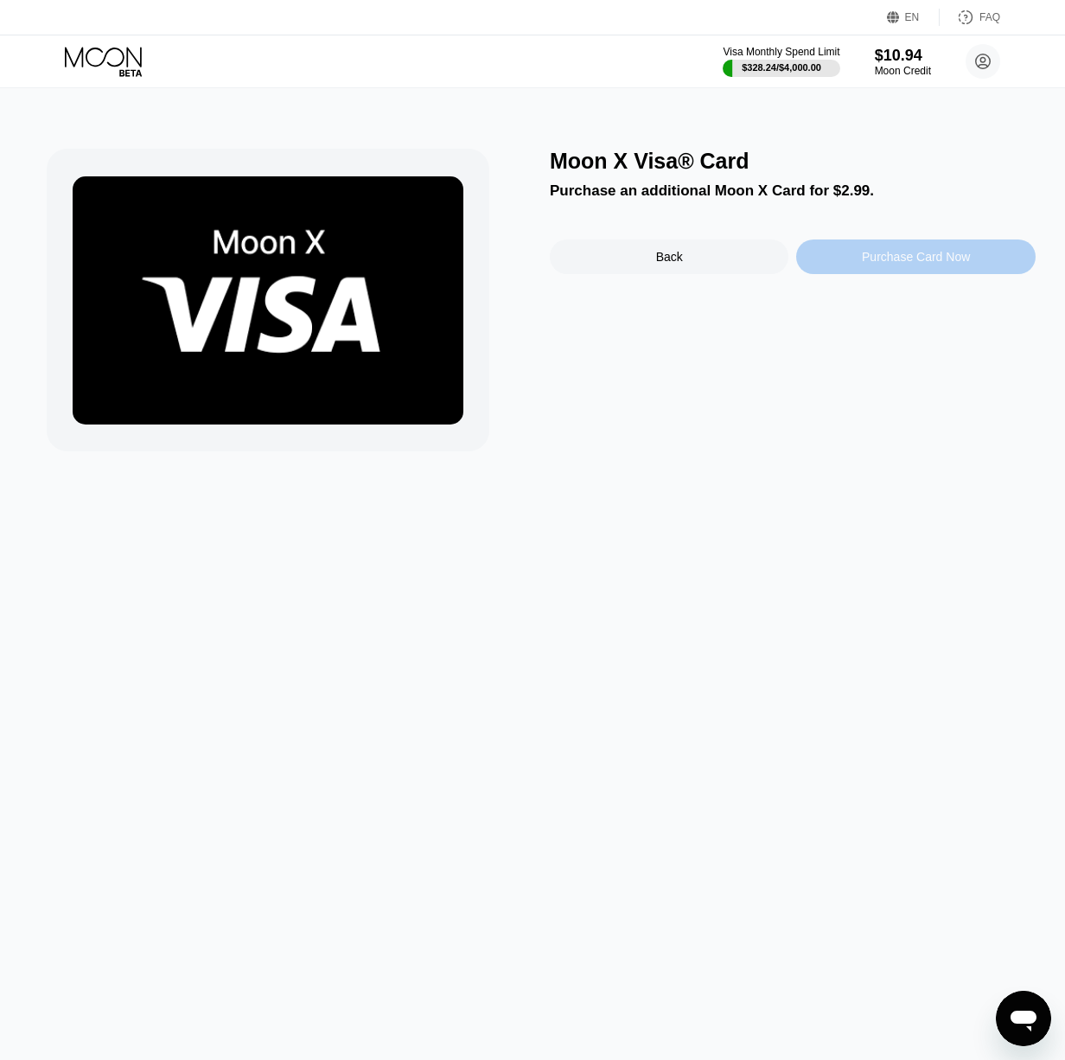
click at [934, 259] on div "Purchase Card Now" at bounding box center [916, 257] width 108 height 14
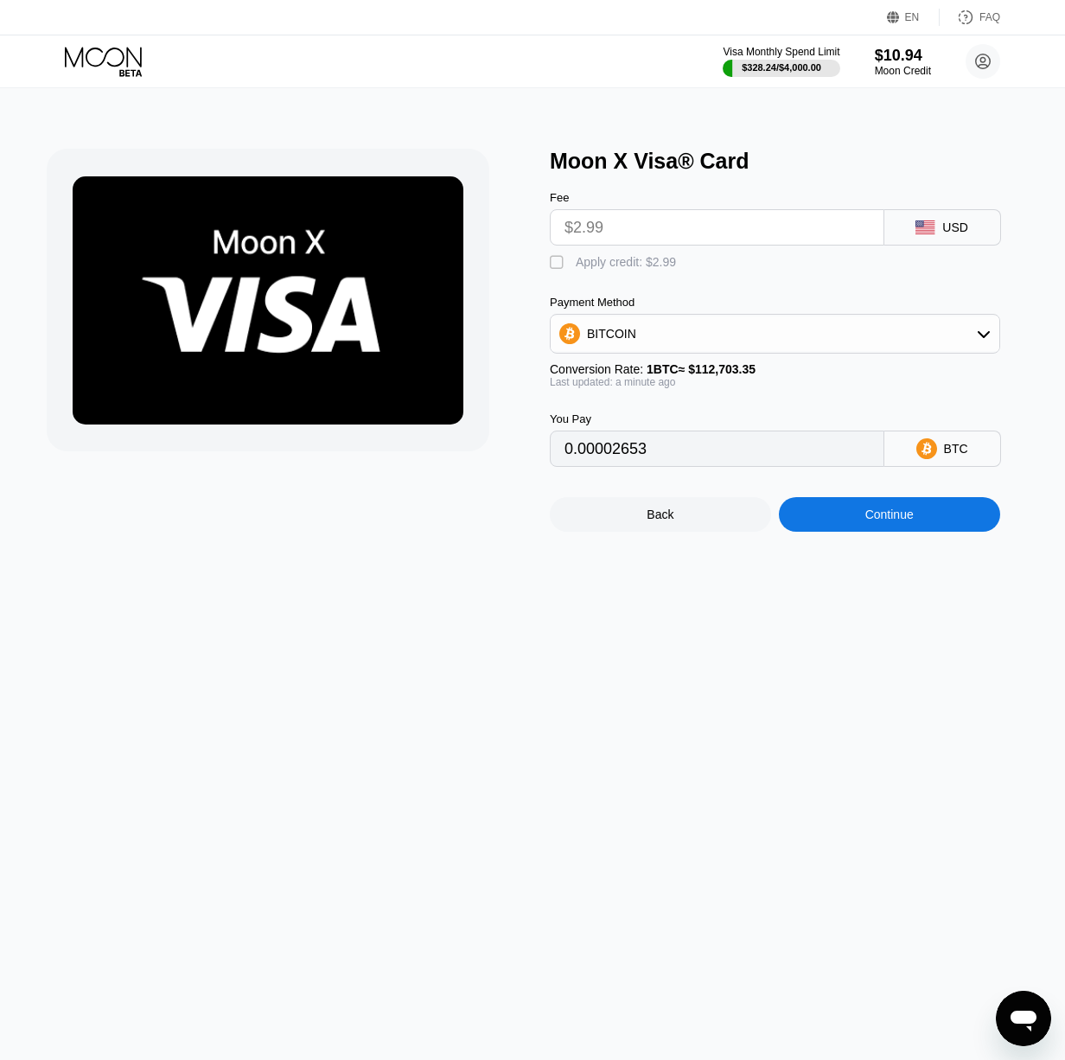
click at [626, 268] on div "Apply credit: $2.99" at bounding box center [626, 262] width 100 height 14
type input "0"
click at [595, 335] on div "BITCOIN" at bounding box center [611, 334] width 49 height 14
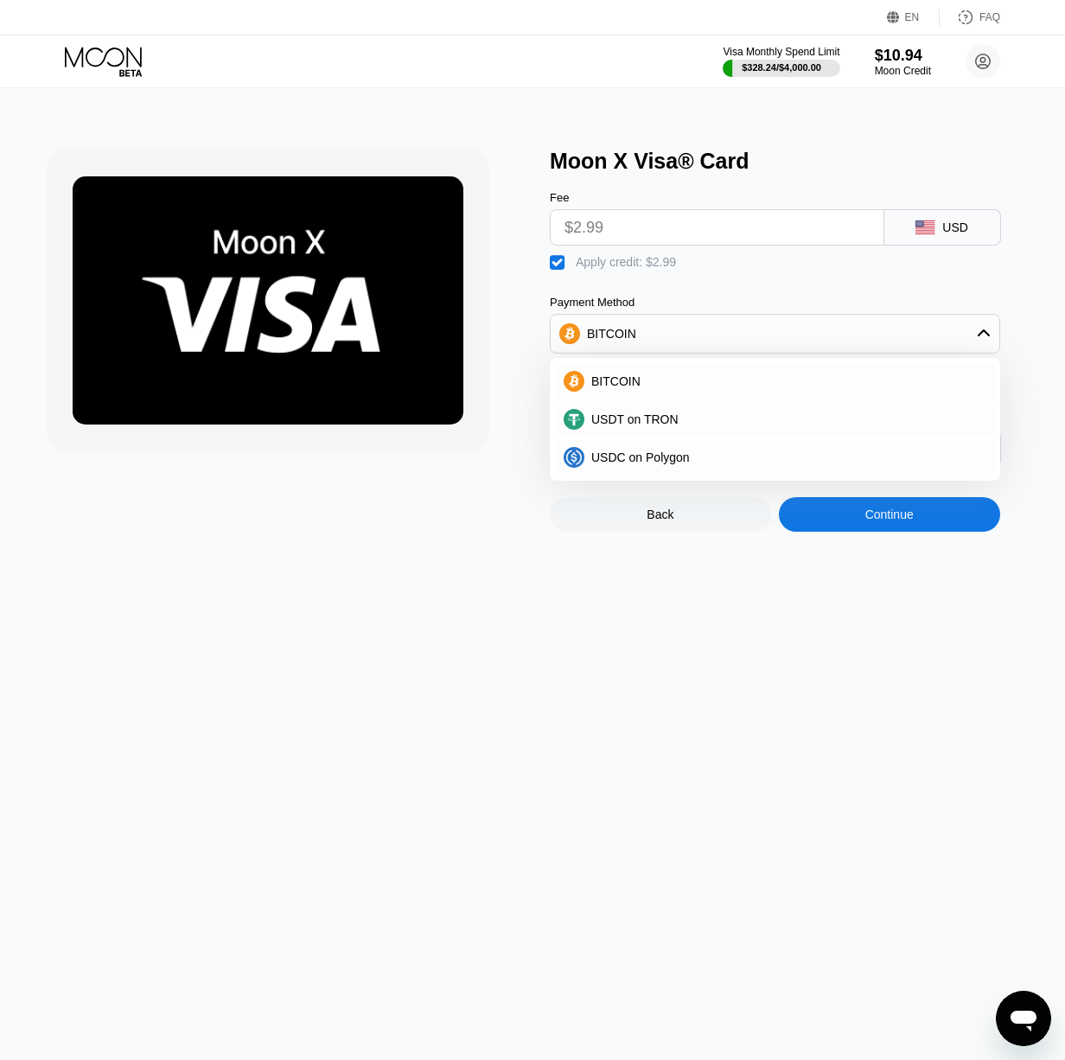
click at [498, 348] on div at bounding box center [290, 340] width 486 height 383
click at [818, 532] on div "Continue" at bounding box center [889, 514] width 221 height 35
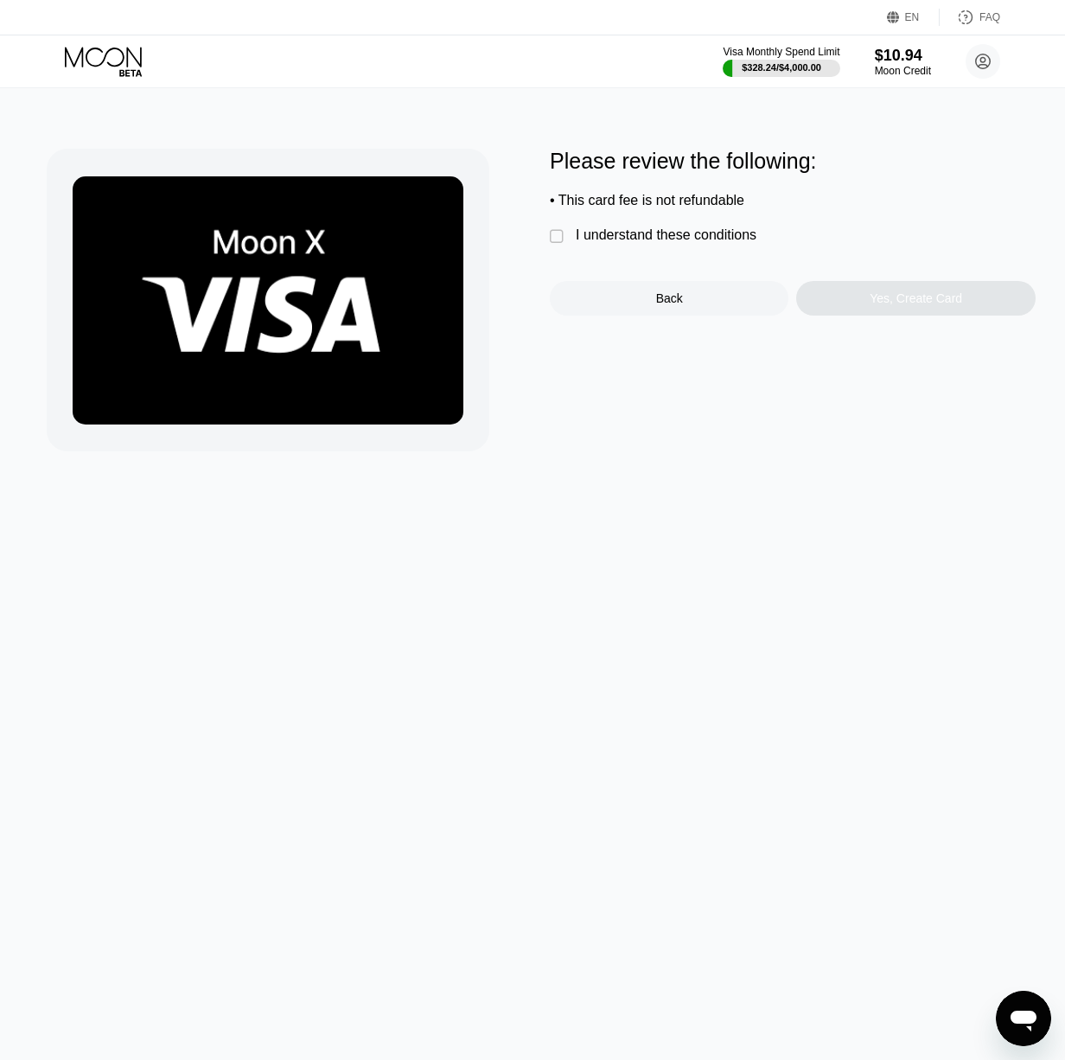
click at [629, 243] on div "I understand these conditions" at bounding box center [666, 235] width 181 height 16
click at [857, 296] on div "Yes, Create Card" at bounding box center [915, 298] width 239 height 35
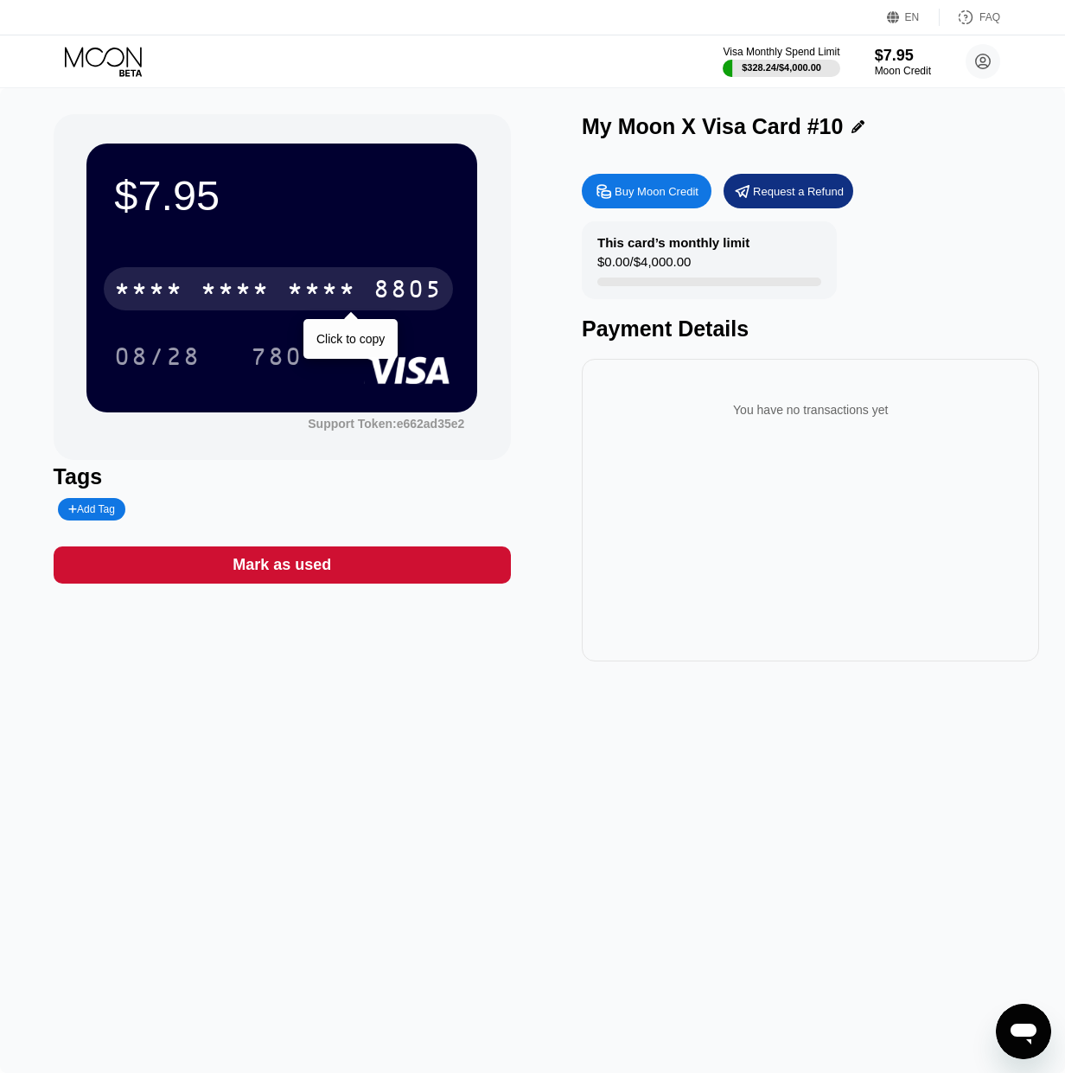
click at [354, 294] on div "* * * *" at bounding box center [321, 291] width 69 height 28
click at [236, 291] on div "6500" at bounding box center [235, 291] width 69 height 28
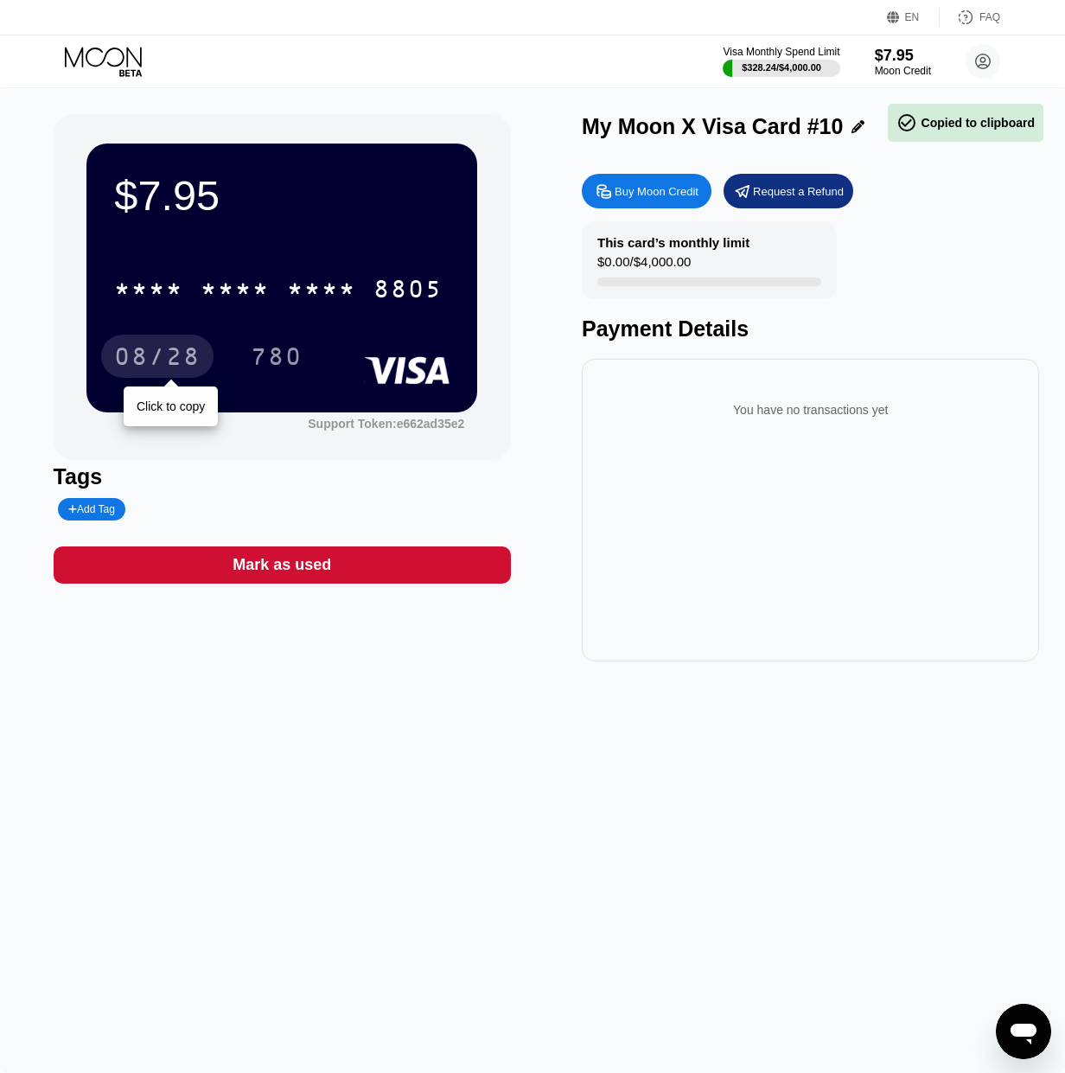
click at [178, 361] on div "08/28" at bounding box center [157, 359] width 86 height 28
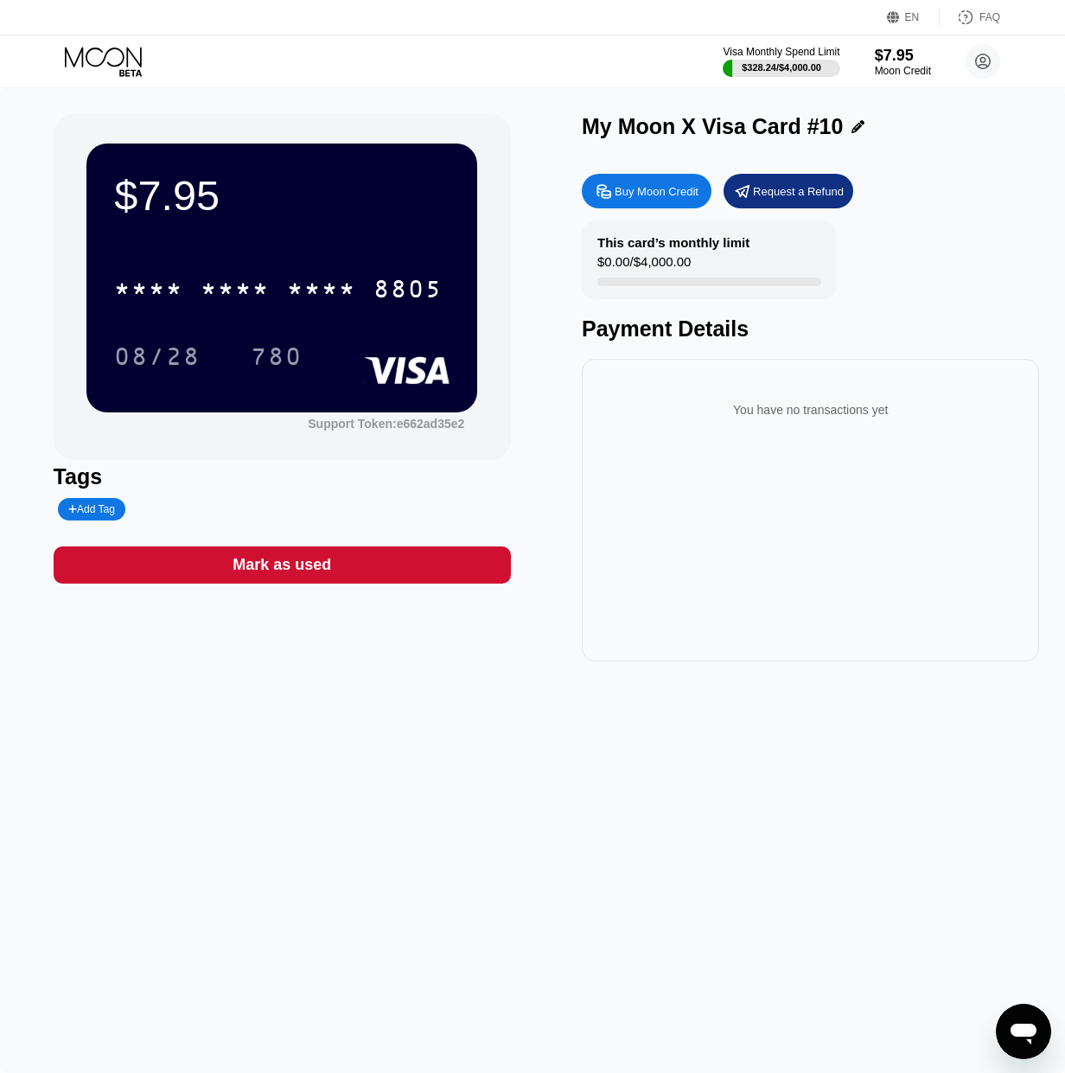
click at [262, 355] on div "780" at bounding box center [277, 359] width 52 height 28
click at [992, 63] on circle at bounding box center [983, 61] width 35 height 35
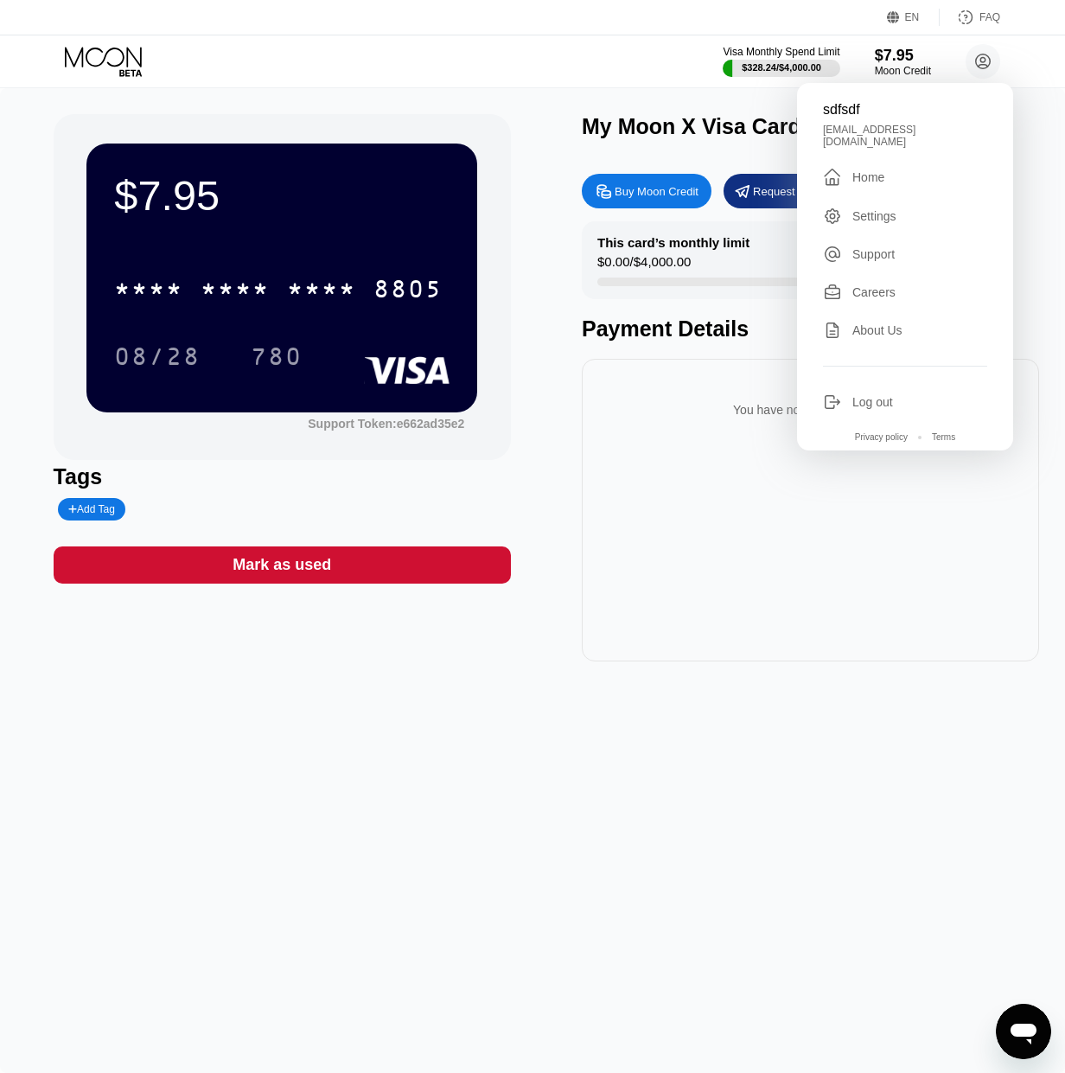
click at [832, 112] on div "sdfsdf" at bounding box center [905, 110] width 164 height 16
copy div "sdfsdf"
